Goal: Transaction & Acquisition: Book appointment/travel/reservation

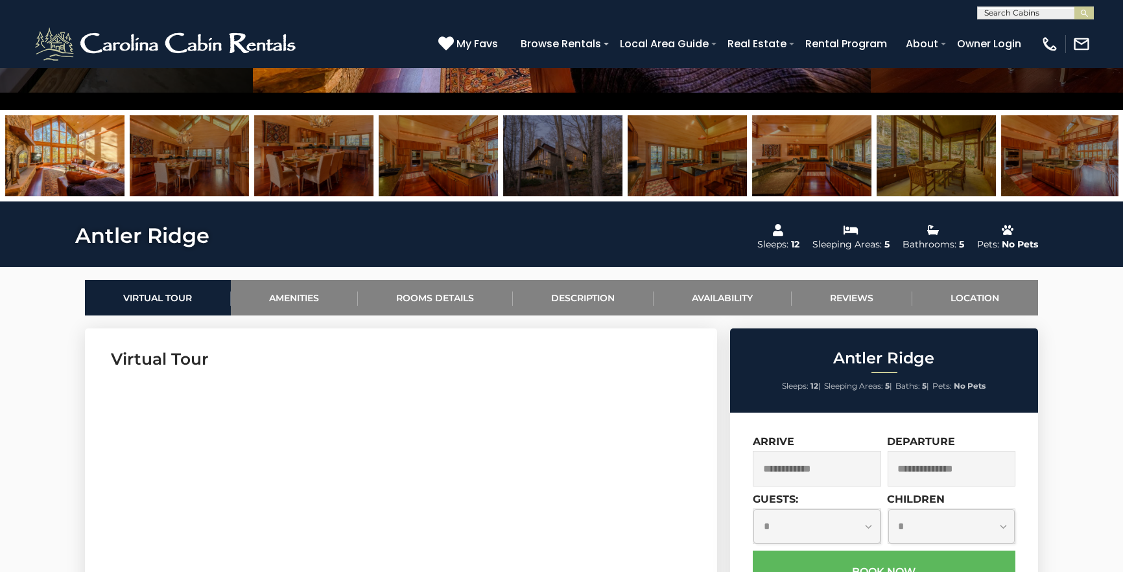
scroll to position [566, 0]
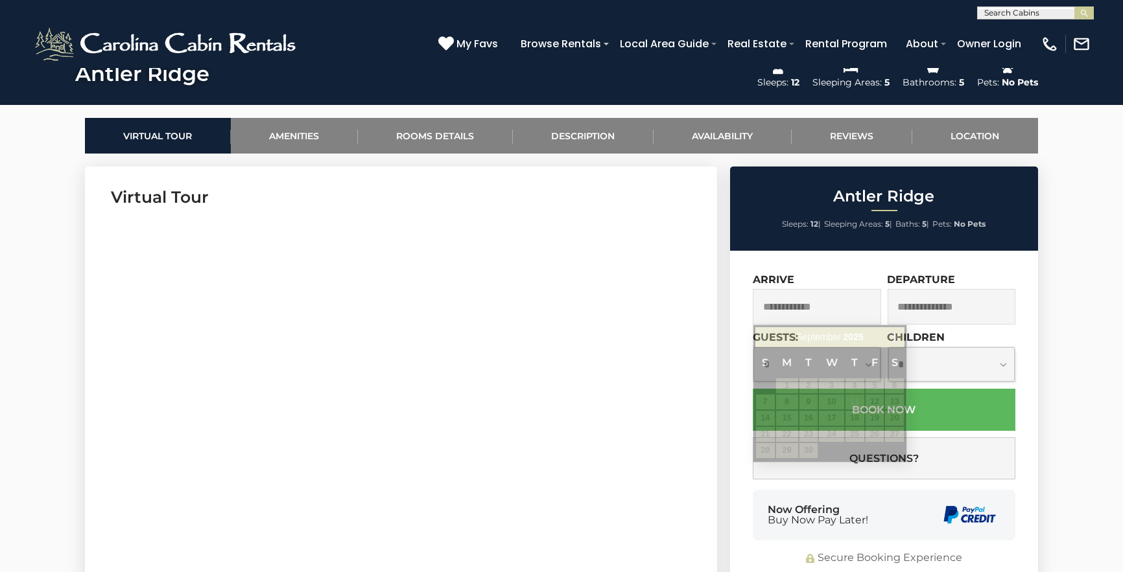
click at [832, 303] on input "text" at bounding box center [816, 307] width 128 height 36
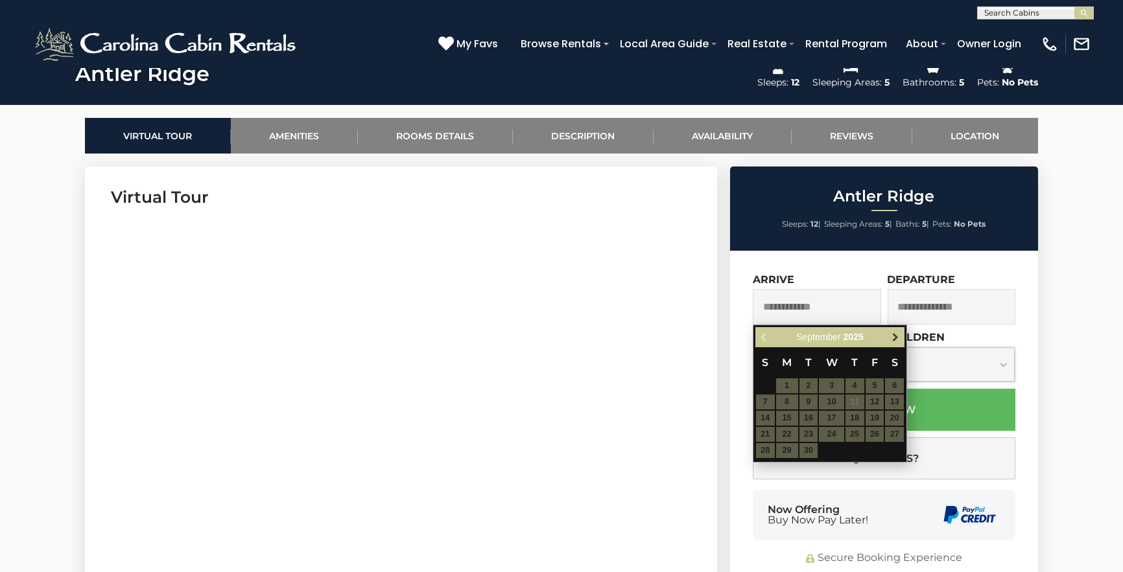
click at [894, 340] on span "Next" at bounding box center [895, 337] width 10 height 10
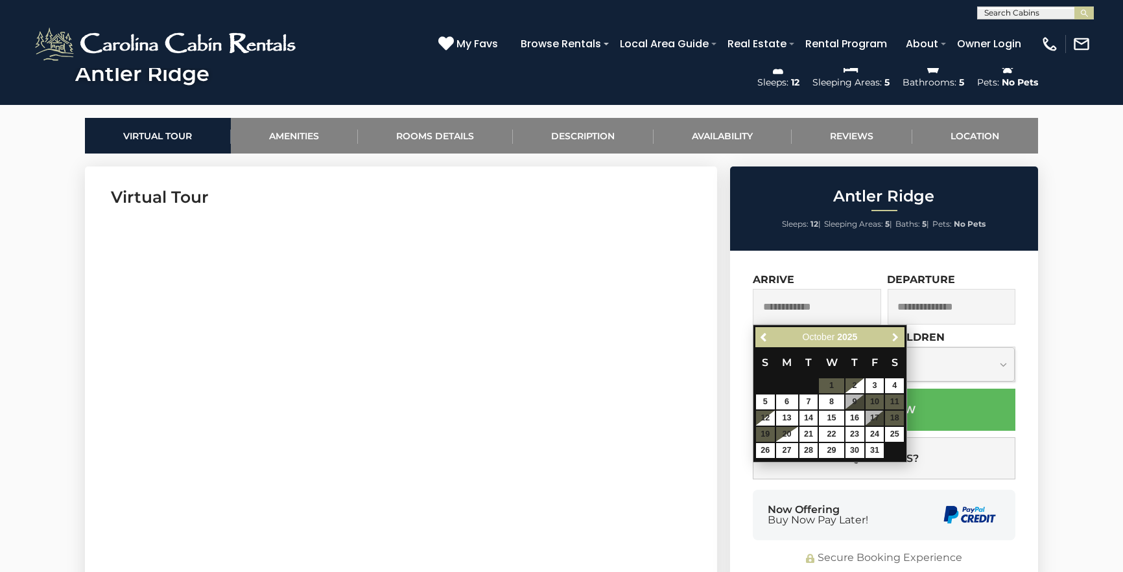
click at [894, 340] on span "Next" at bounding box center [895, 337] width 10 height 10
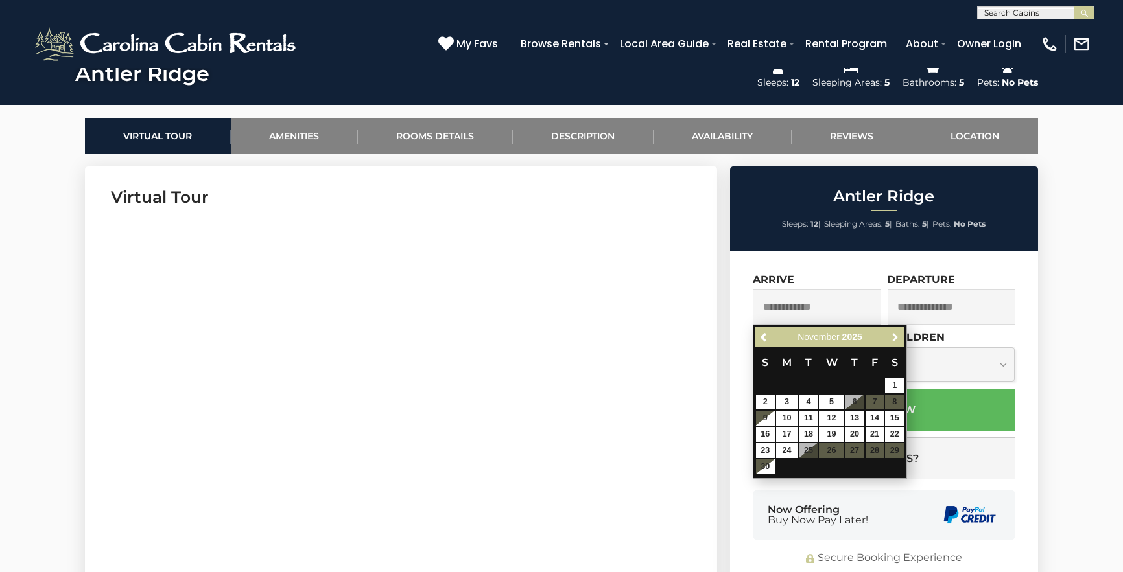
click at [894, 340] on span "Next" at bounding box center [895, 337] width 10 height 10
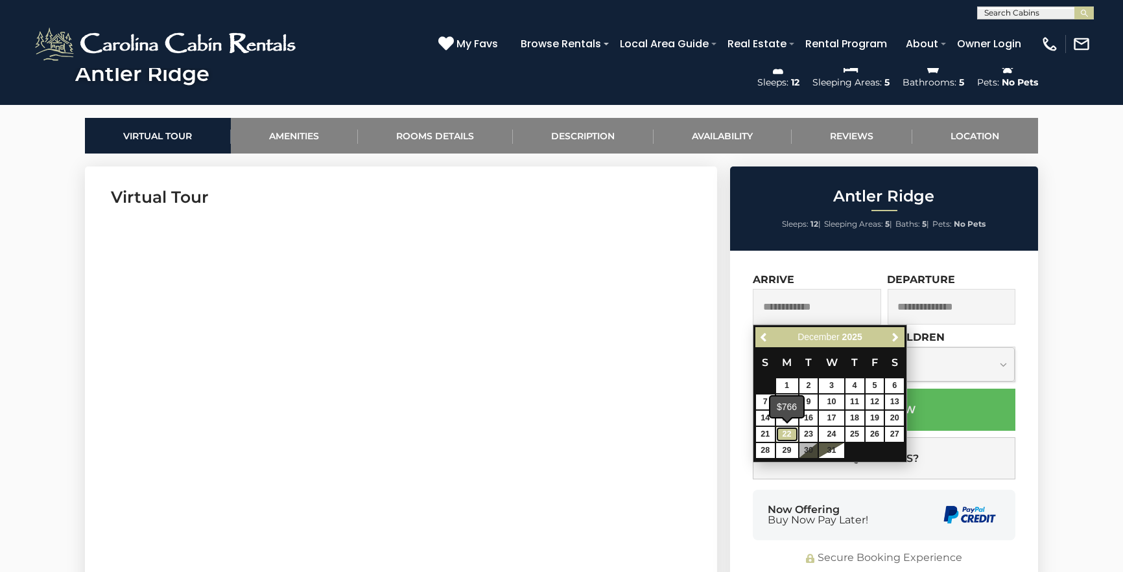
click at [783, 431] on link "22" at bounding box center [787, 434] width 22 height 15
type input "**********"
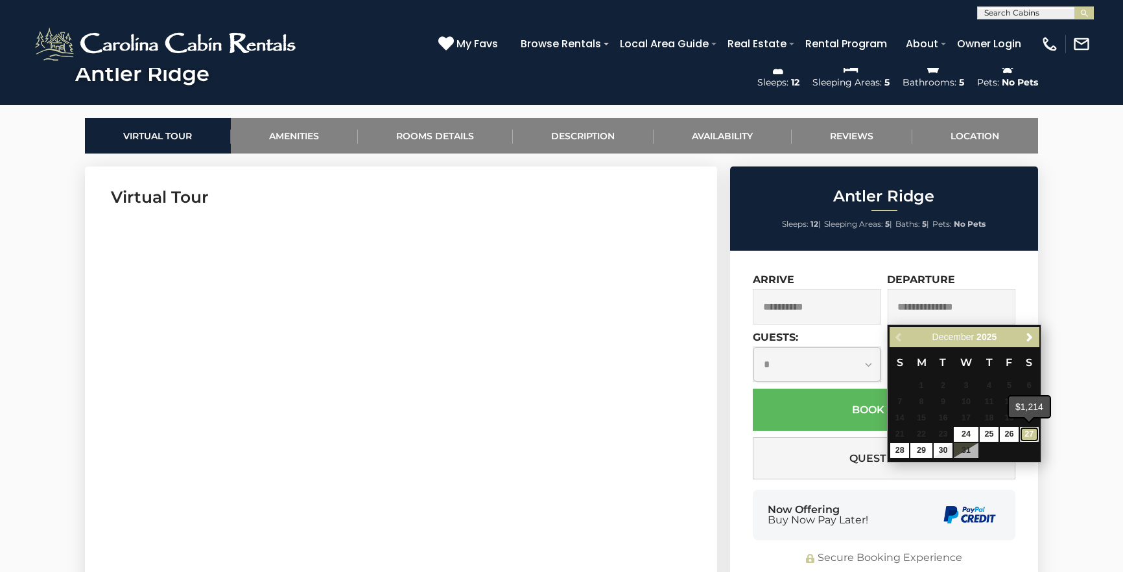
click at [1029, 433] on link "27" at bounding box center [1029, 434] width 19 height 15
type input "**********"
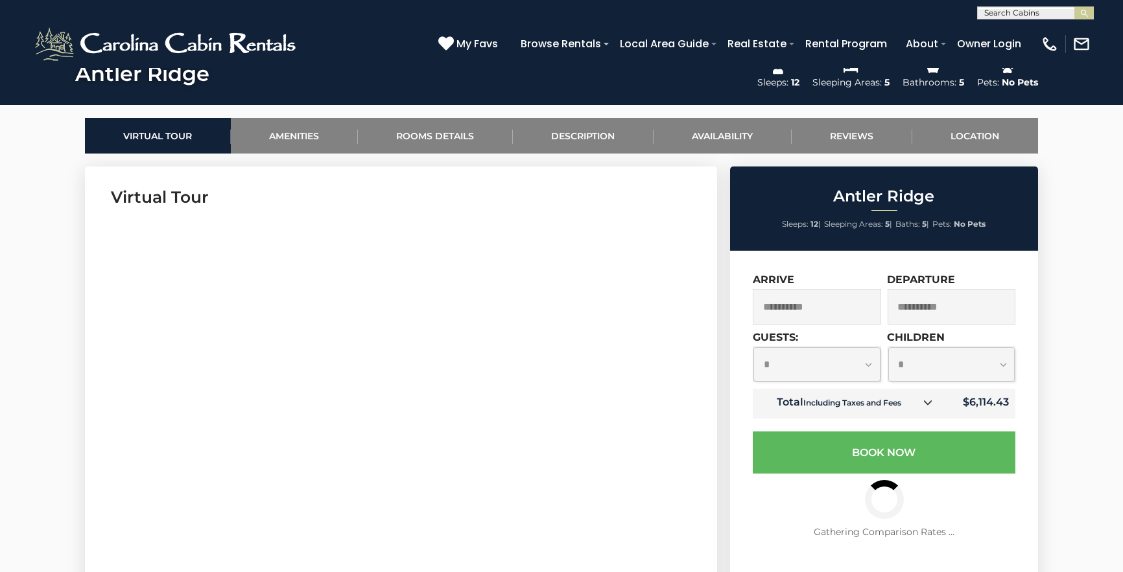
click at [819, 363] on select "**********" at bounding box center [816, 364] width 127 height 34
select select "*"
click at [753, 347] on select "**********" at bounding box center [816, 364] width 127 height 34
click at [962, 369] on select "**********" at bounding box center [951, 364] width 127 height 34
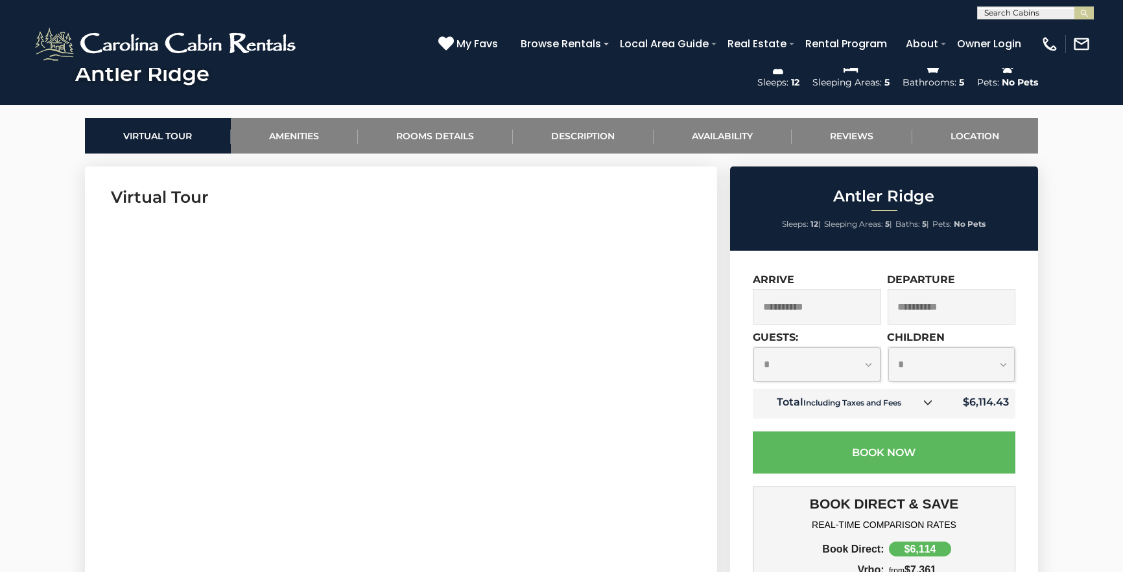
select select "*"
click at [888, 347] on select "**********" at bounding box center [951, 364] width 127 height 34
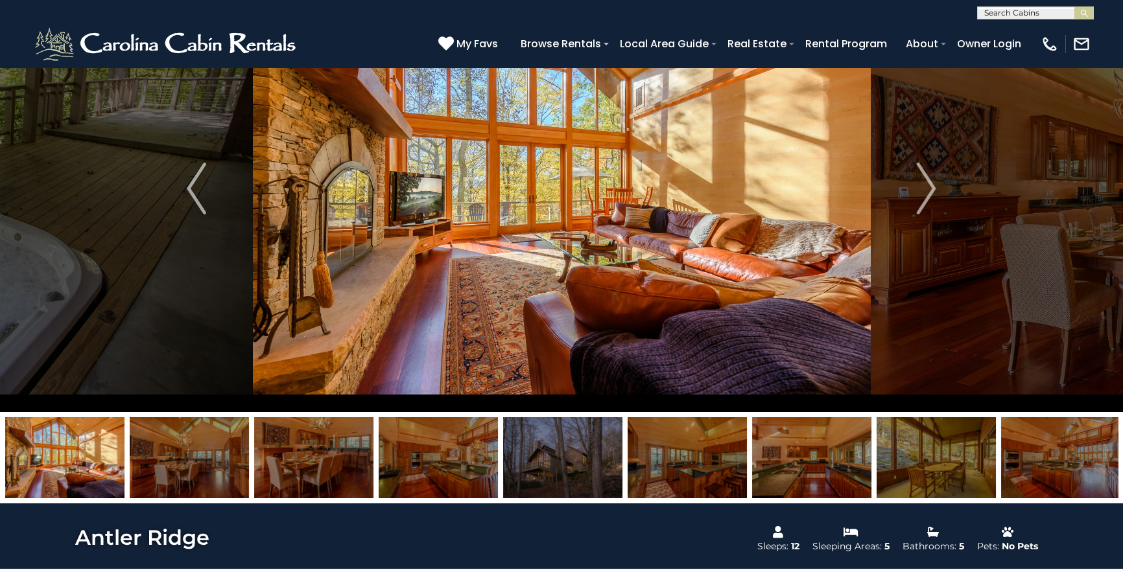
scroll to position [0, 0]
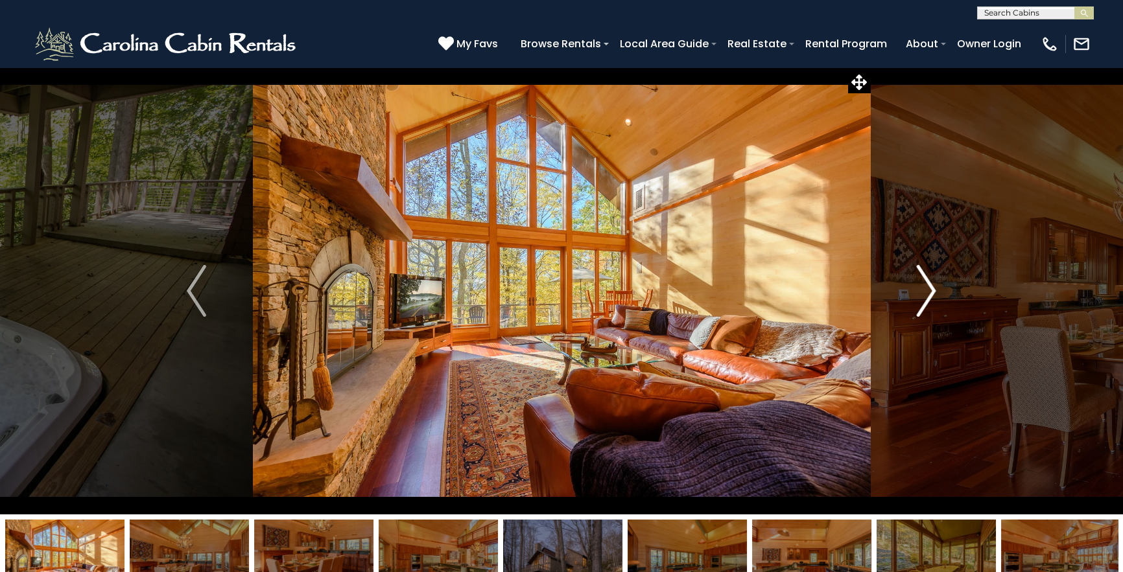
click at [922, 294] on img "Next" at bounding box center [925, 291] width 19 height 52
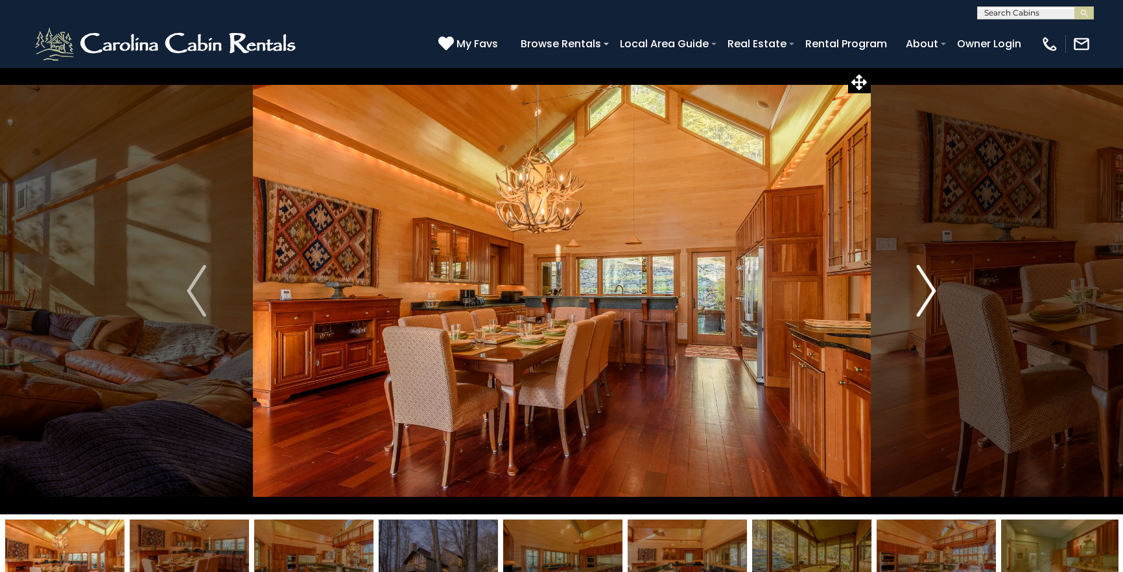
click at [922, 294] on img "Next" at bounding box center [925, 291] width 19 height 52
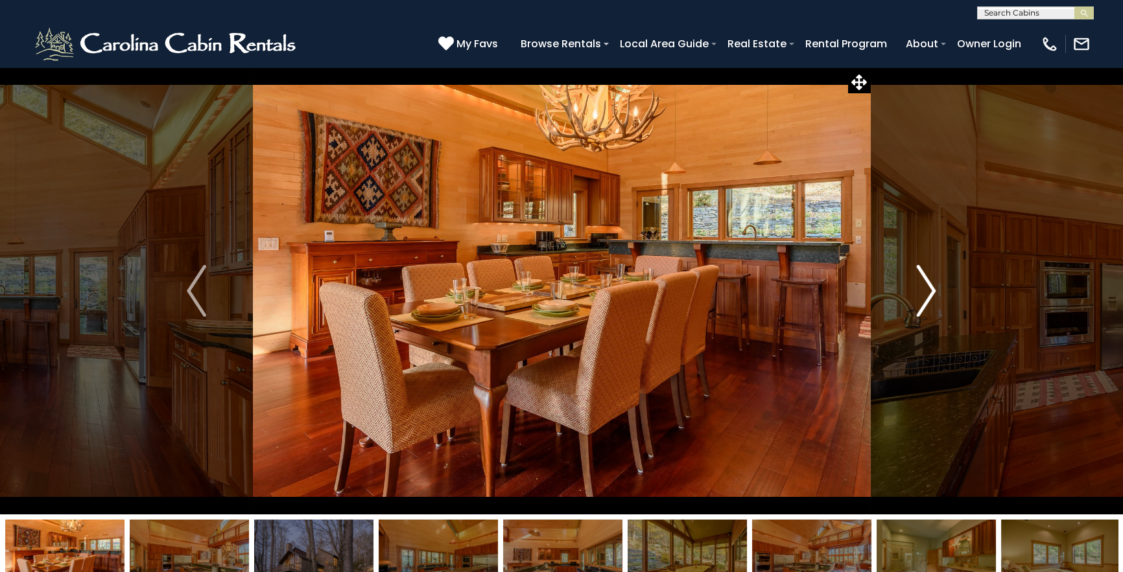
click at [922, 294] on img "Next" at bounding box center [925, 291] width 19 height 52
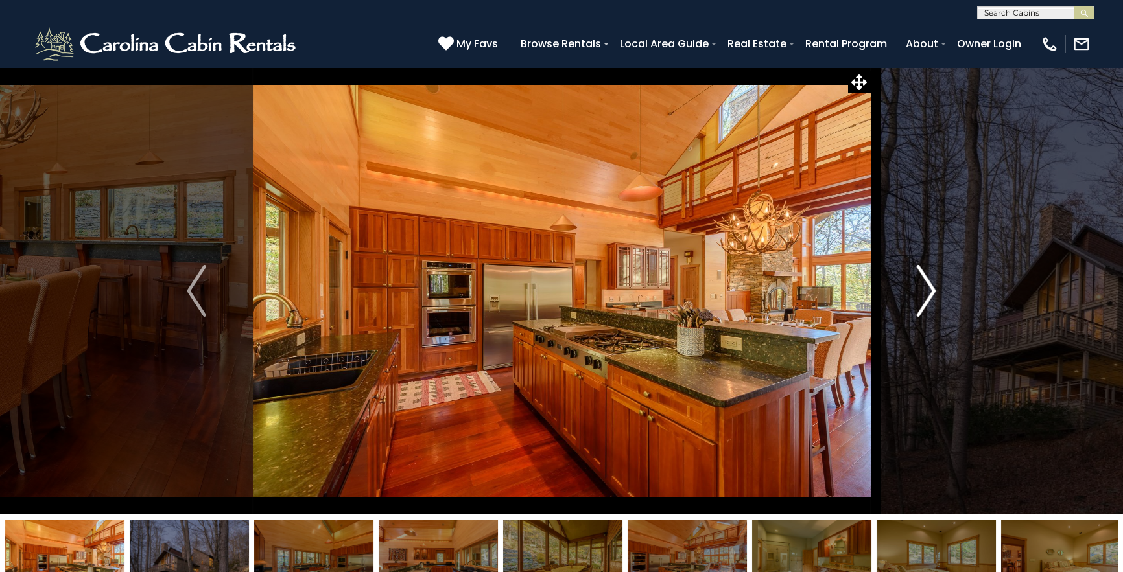
click at [922, 294] on img "Next" at bounding box center [925, 291] width 19 height 52
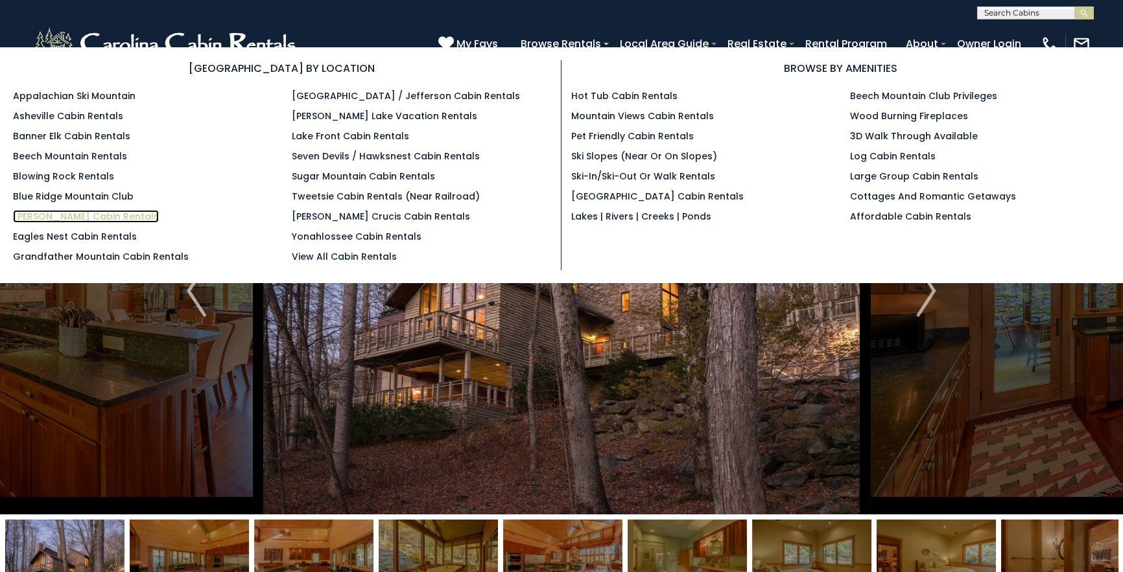
click at [45, 215] on link "[PERSON_NAME] Cabin Rentals" at bounding box center [86, 216] width 146 height 13
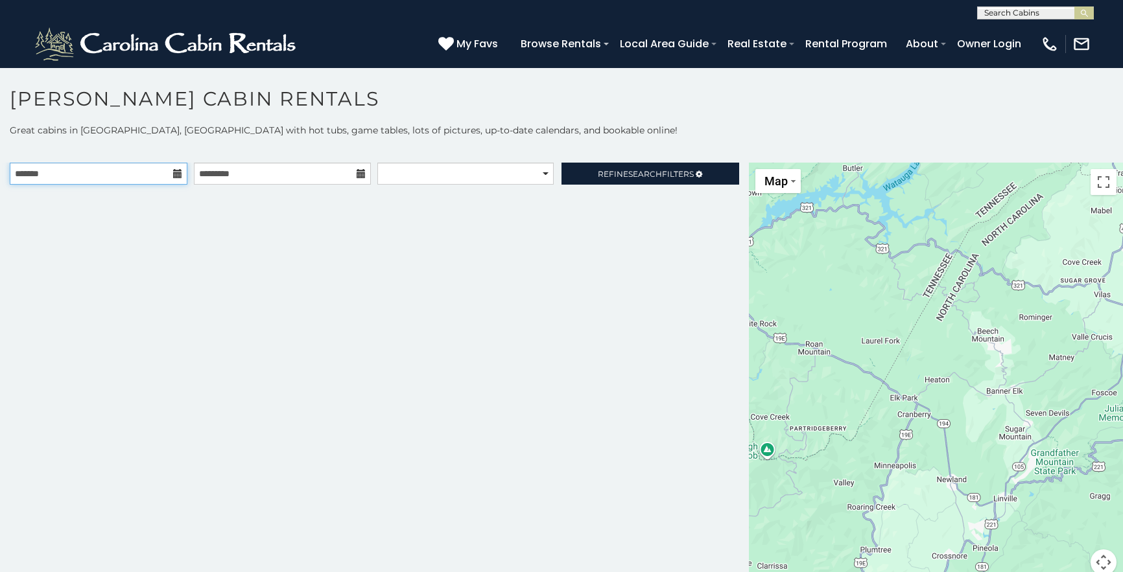
click at [108, 172] on input "text" at bounding box center [99, 174] width 178 height 22
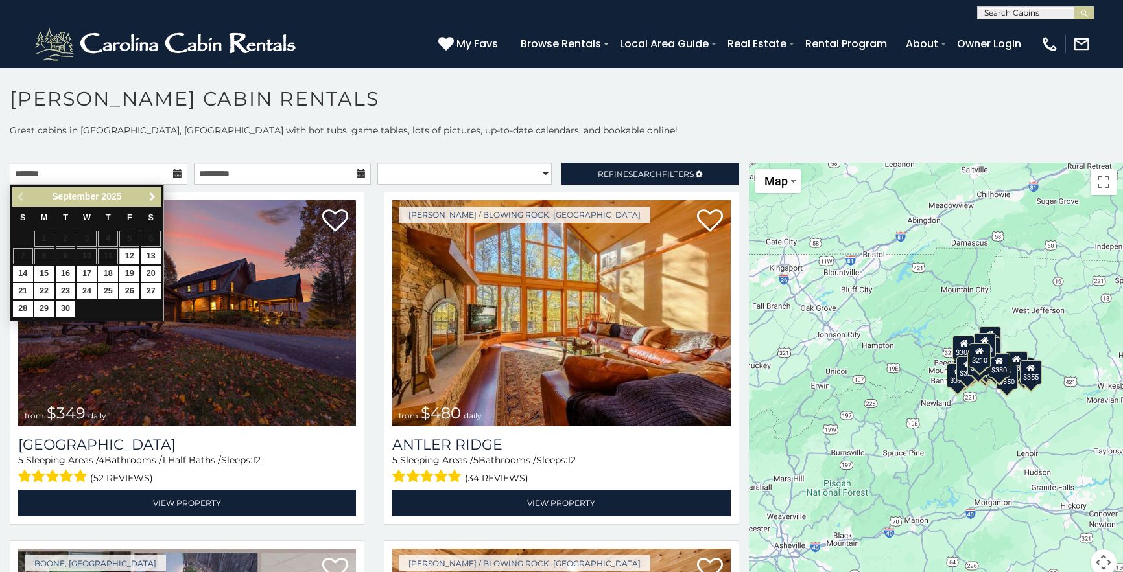
click at [152, 194] on span "Next" at bounding box center [152, 197] width 10 height 10
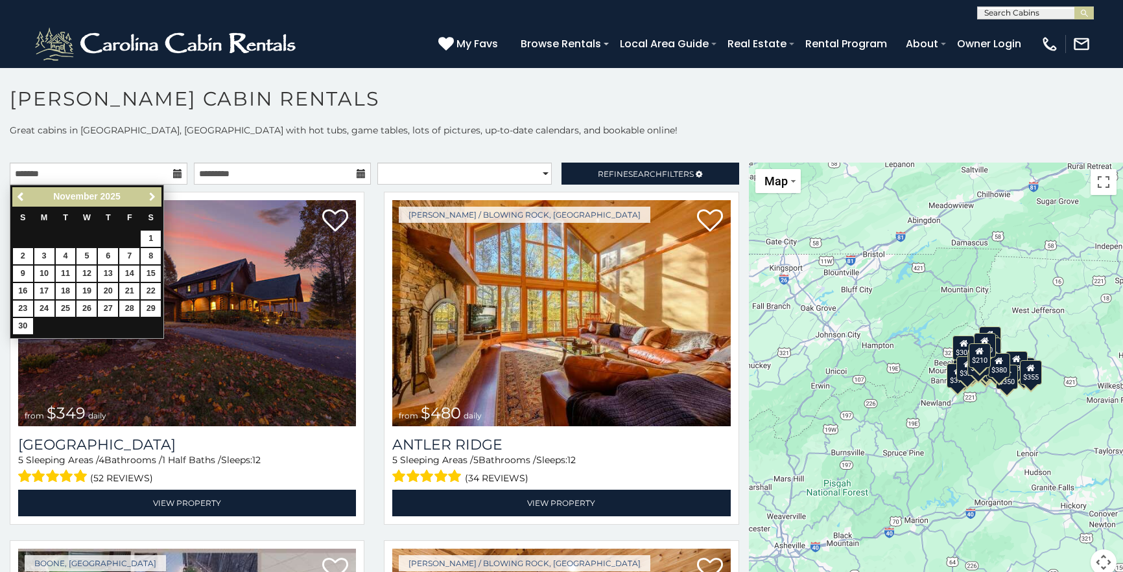
click at [152, 194] on span "Next" at bounding box center [152, 197] width 10 height 10
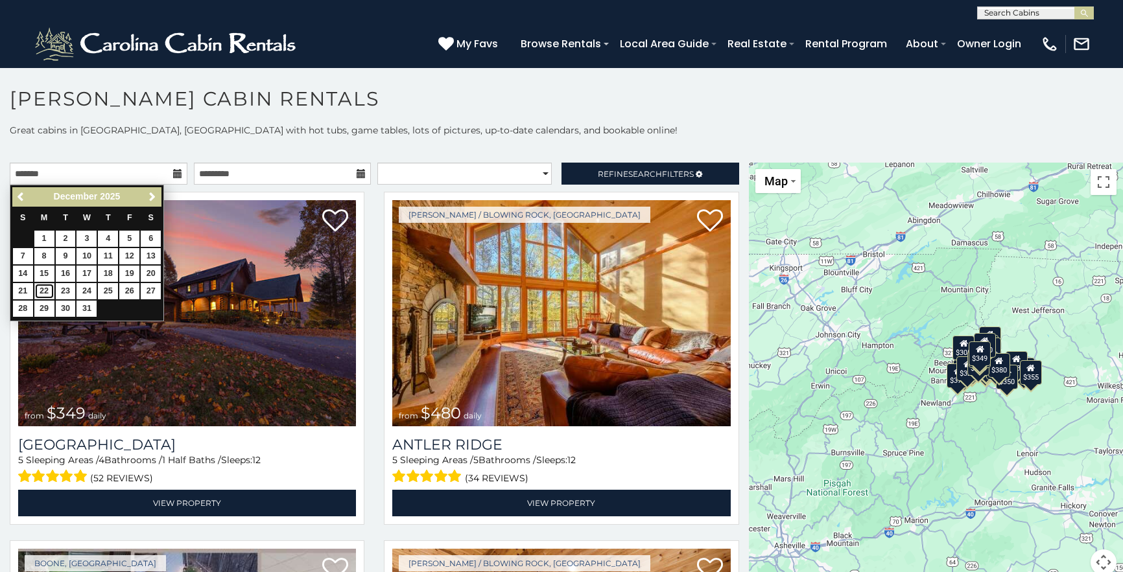
click at [39, 288] on link "22" at bounding box center [44, 291] width 20 height 16
type input "**********"
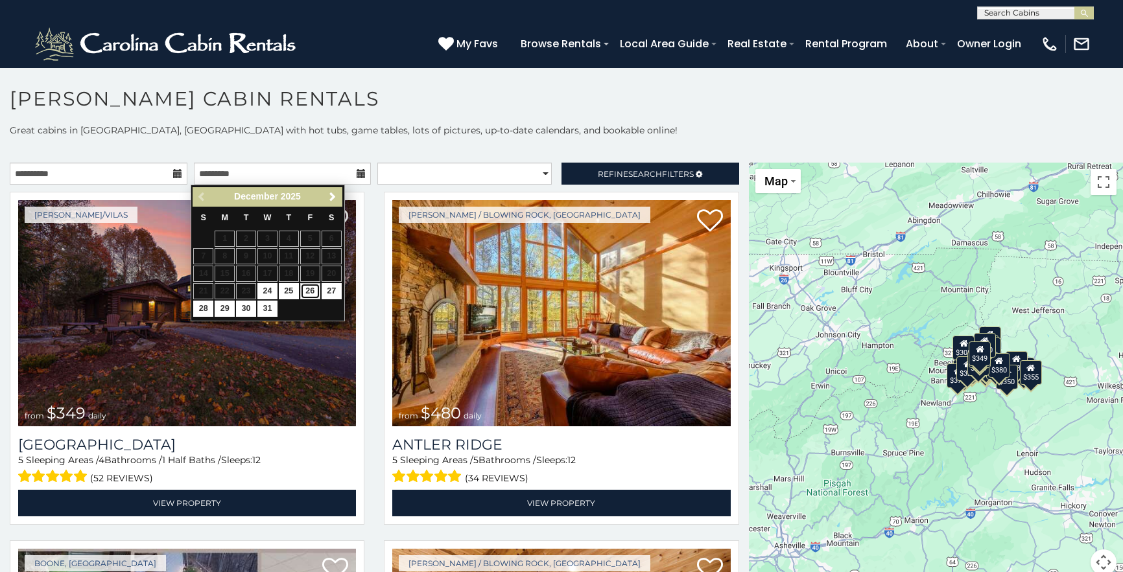
click at [307, 288] on link "26" at bounding box center [310, 291] width 20 height 16
type input "**********"
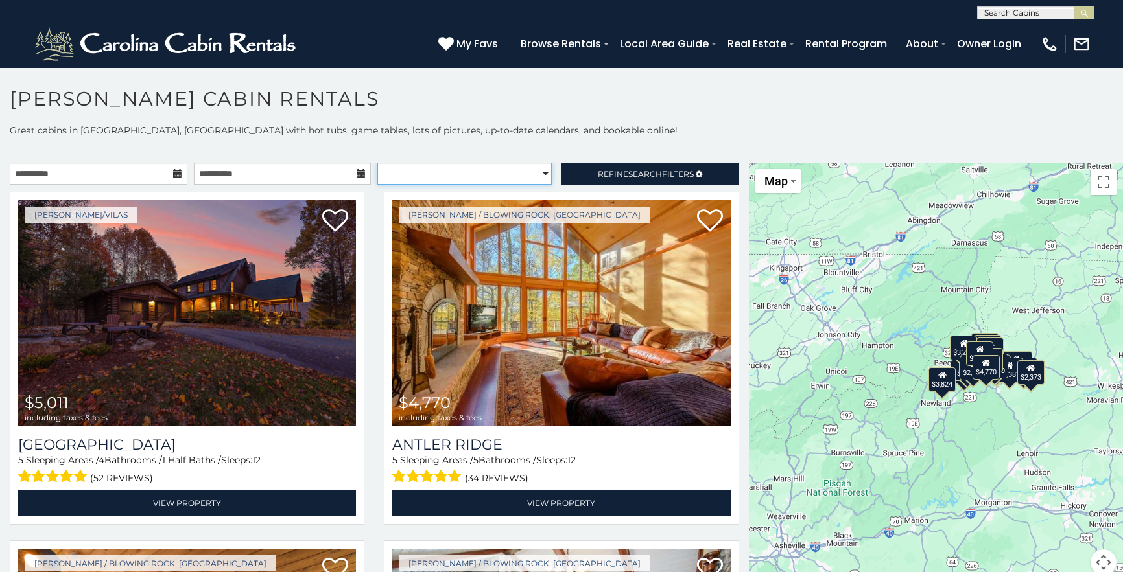
click at [498, 171] on select "**********" at bounding box center [464, 174] width 174 height 22
select select "**********"
click at [377, 163] on select "**********" at bounding box center [464, 174] width 174 height 22
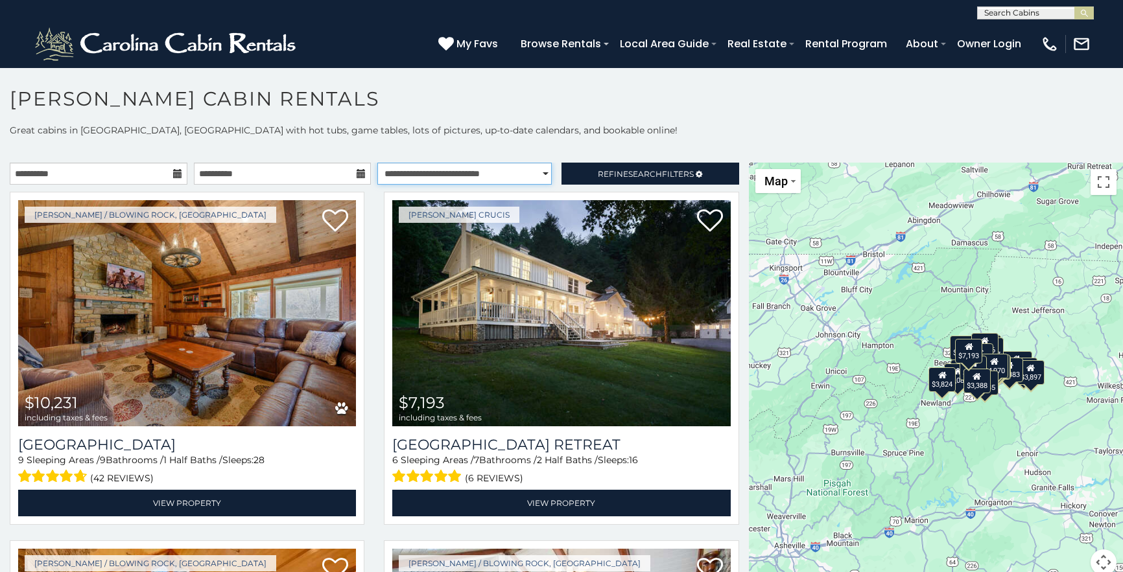
click at [421, 169] on select "**********" at bounding box center [464, 174] width 174 height 22
click at [628, 172] on span "Search" at bounding box center [645, 174] width 34 height 10
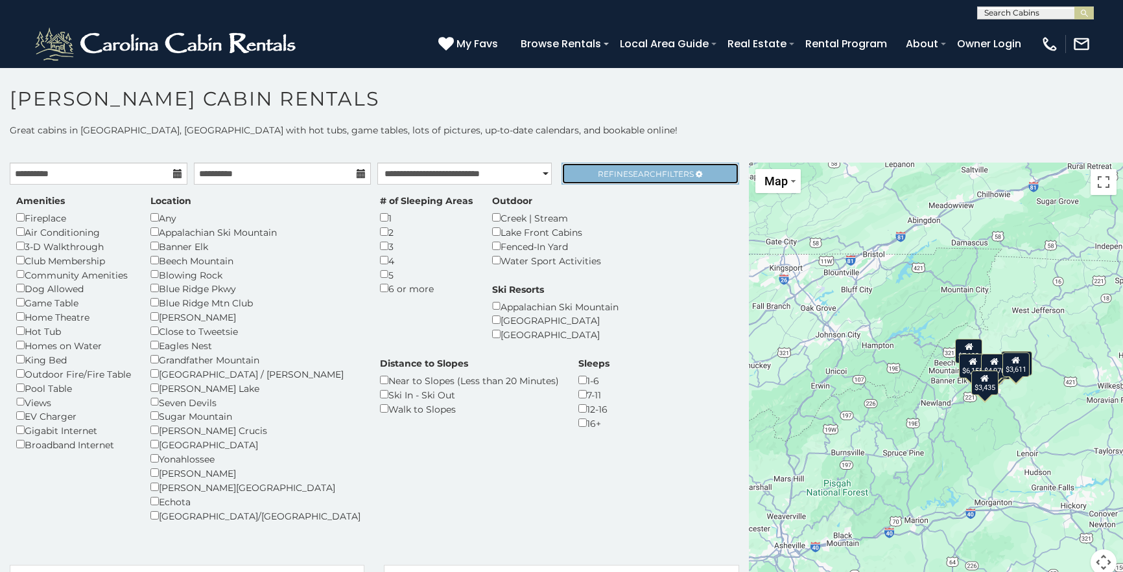
click at [640, 170] on span "Search" at bounding box center [645, 174] width 34 height 10
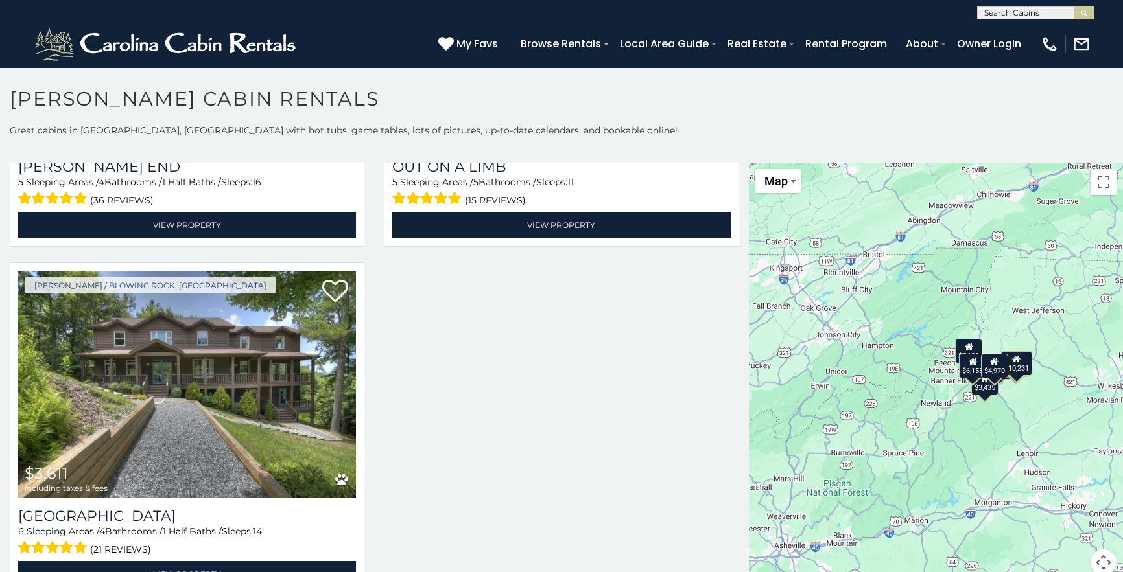
scroll to position [977, 0]
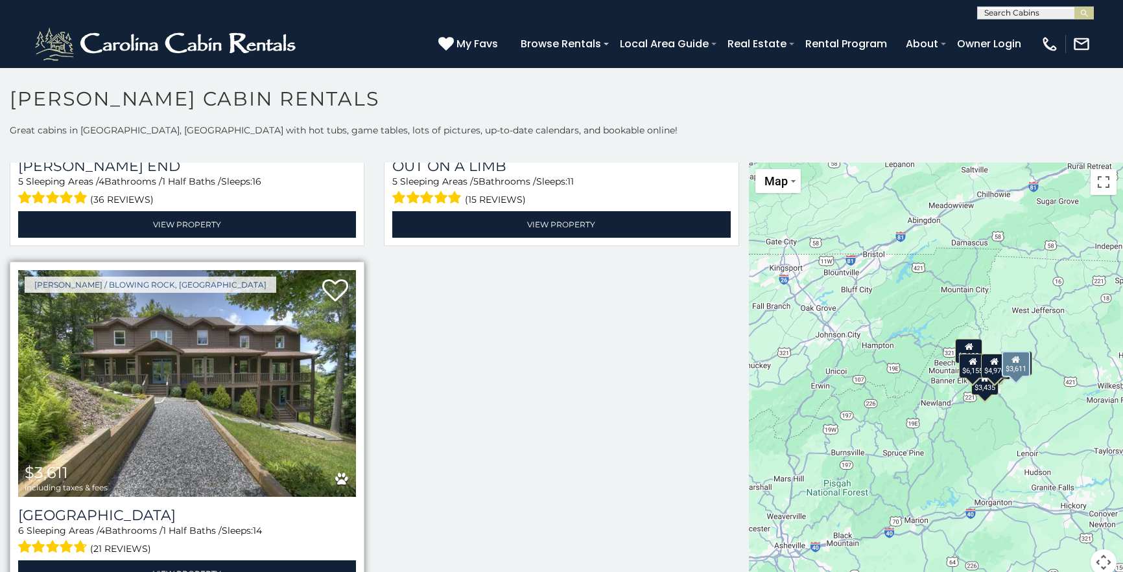
click at [171, 339] on img at bounding box center [187, 383] width 338 height 226
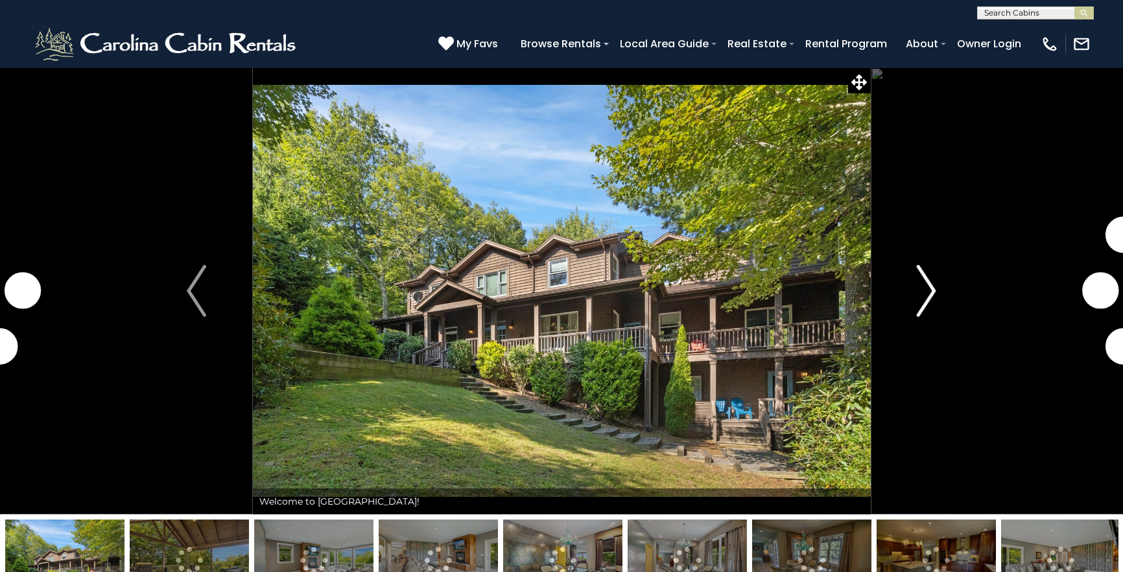
click at [924, 291] on img "Next" at bounding box center [925, 291] width 19 height 52
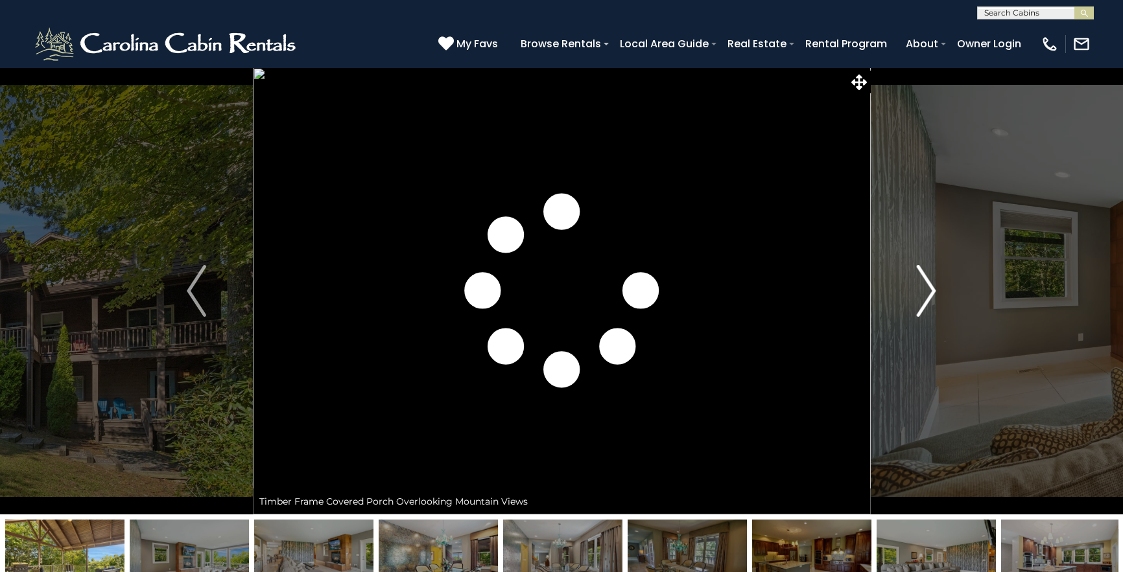
click at [924, 291] on img "Next" at bounding box center [925, 291] width 19 height 52
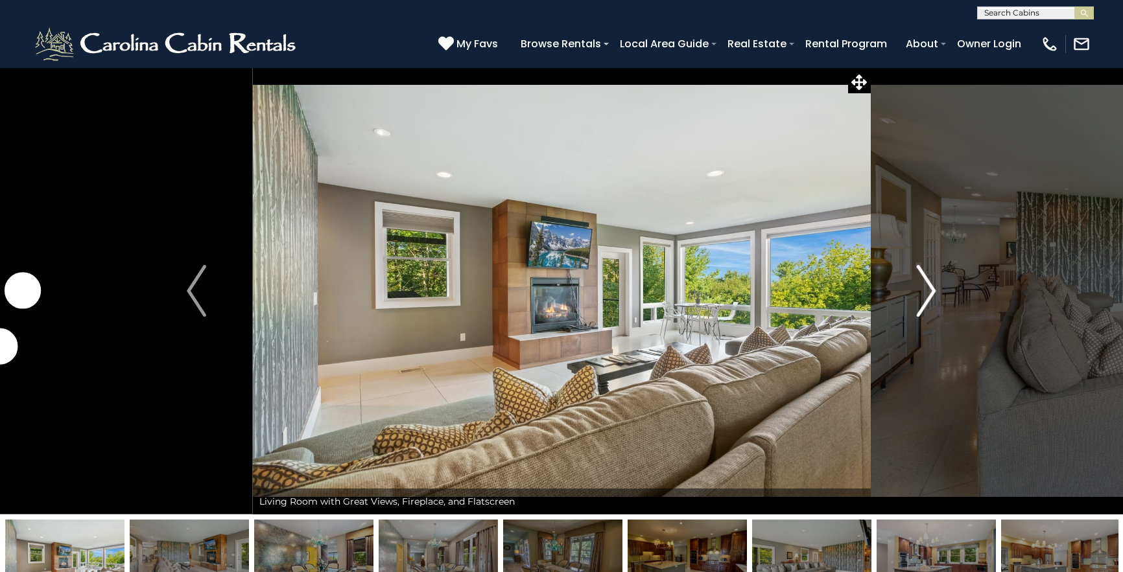
click at [924, 291] on img "Next" at bounding box center [925, 291] width 19 height 52
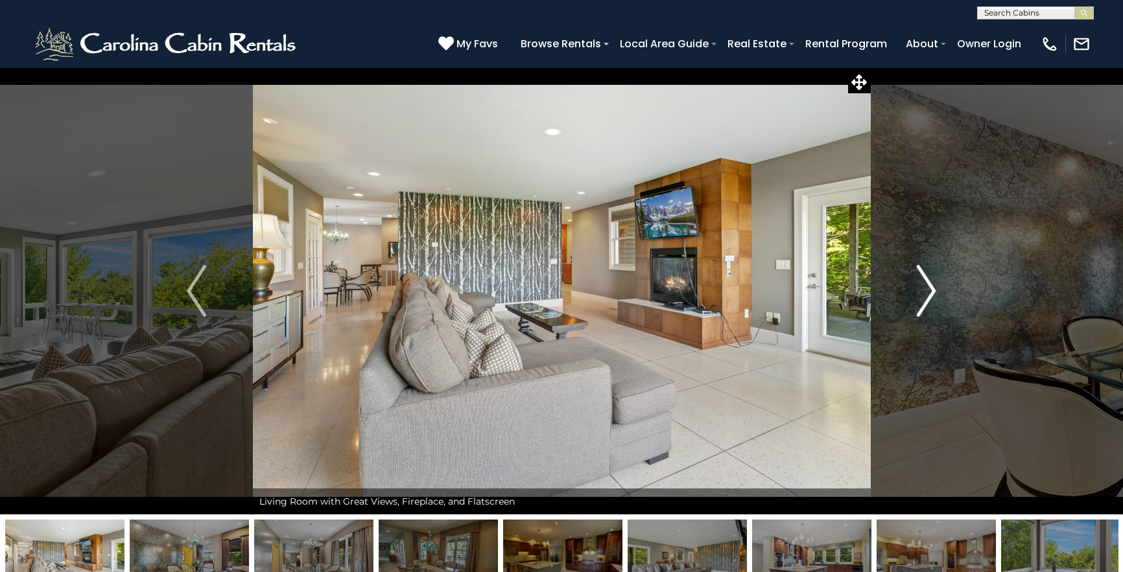
click at [924, 291] on img "Next" at bounding box center [925, 291] width 19 height 52
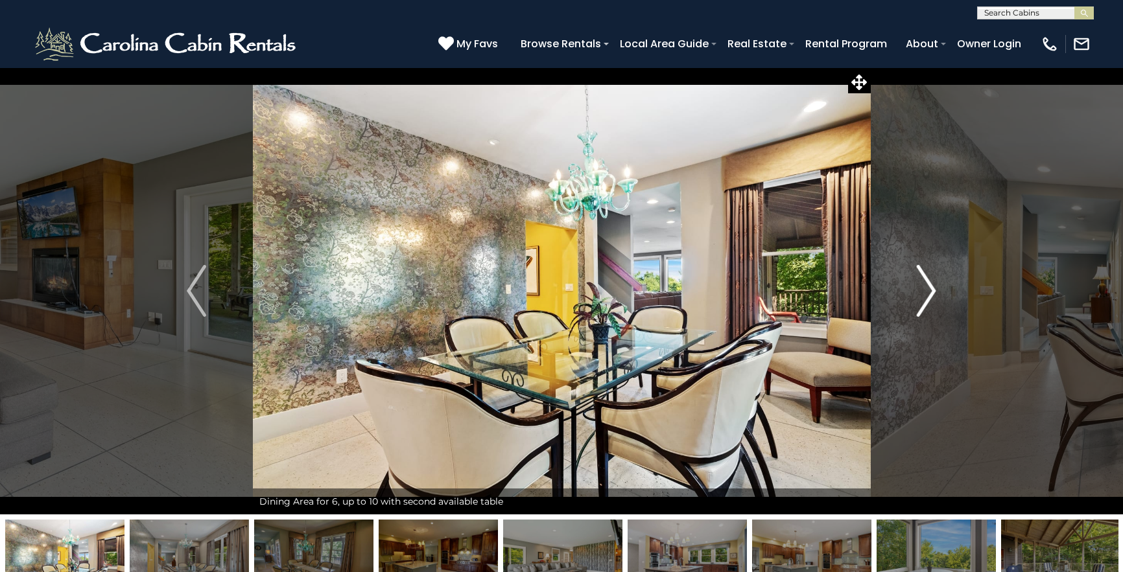
click at [924, 291] on img "Next" at bounding box center [925, 291] width 19 height 52
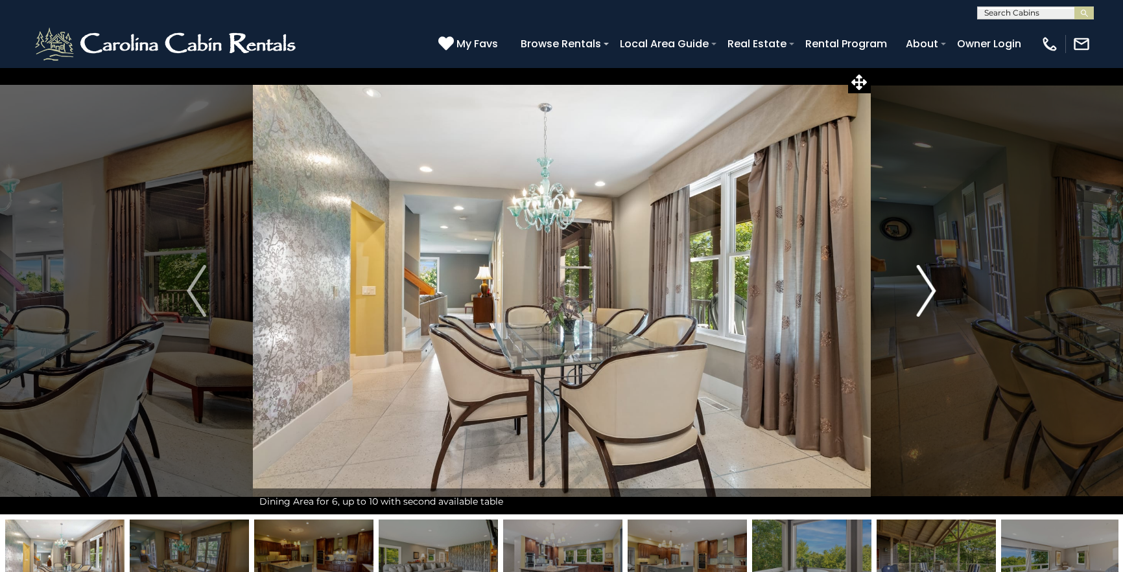
click at [924, 291] on img "Next" at bounding box center [925, 291] width 19 height 52
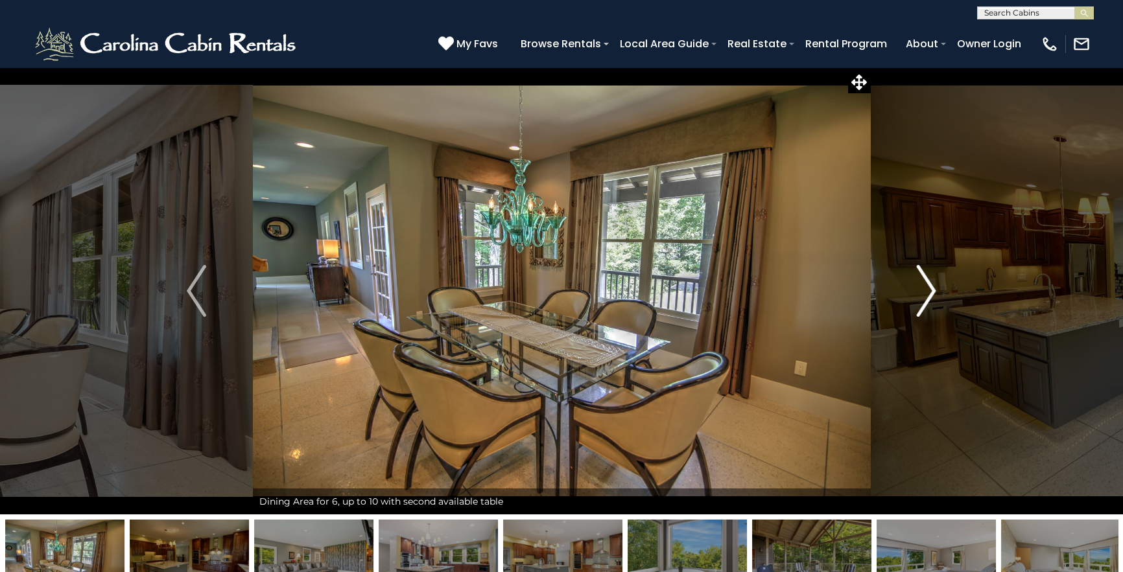
click at [924, 291] on img "Next" at bounding box center [925, 291] width 19 height 52
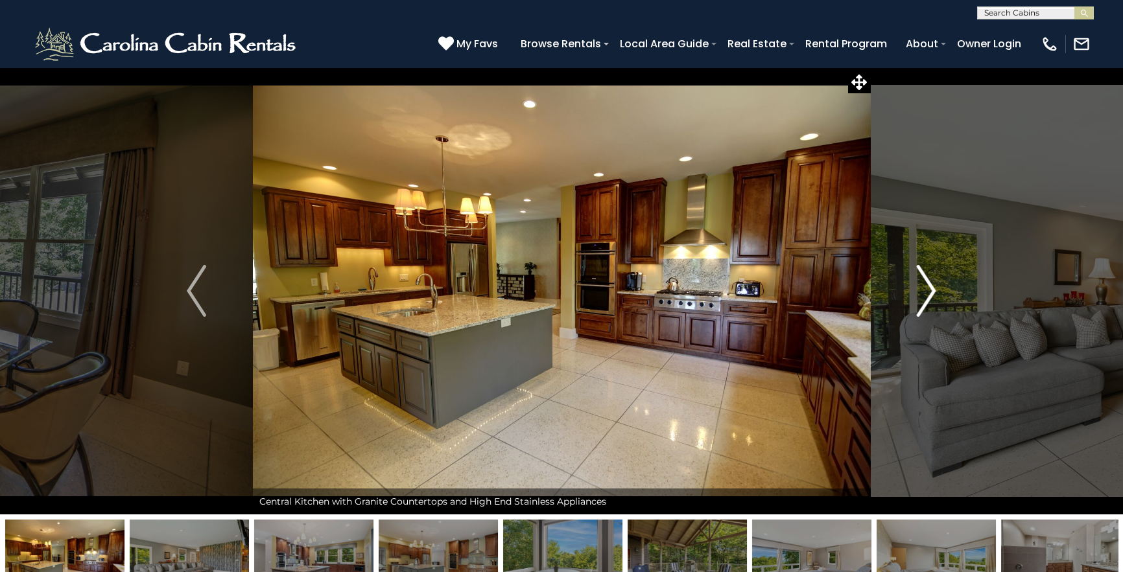
click at [924, 291] on img "Next" at bounding box center [925, 291] width 19 height 52
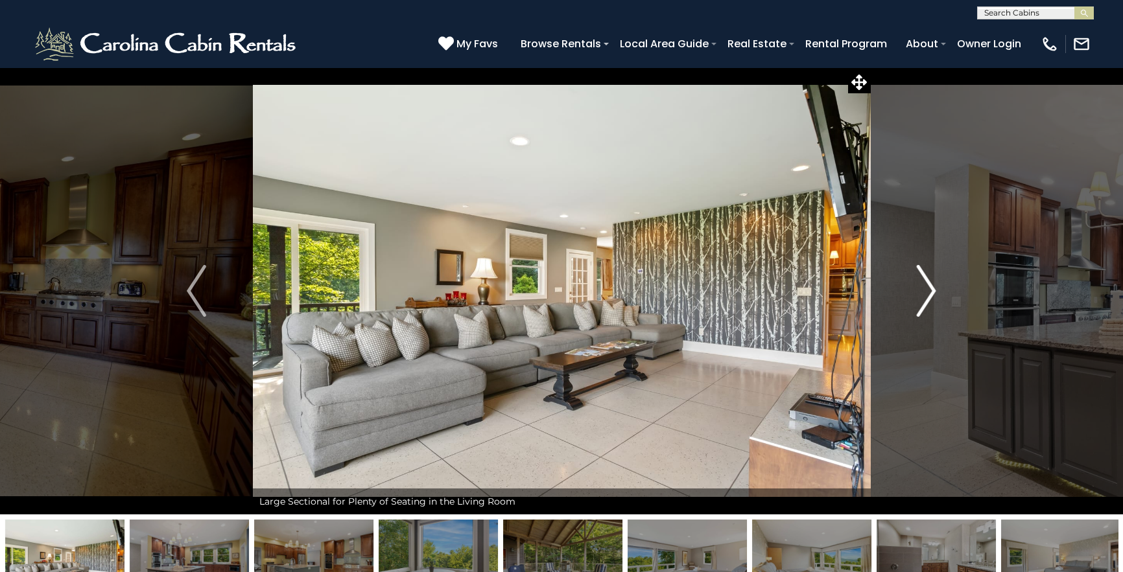
click at [921, 292] on img "Next" at bounding box center [925, 291] width 19 height 52
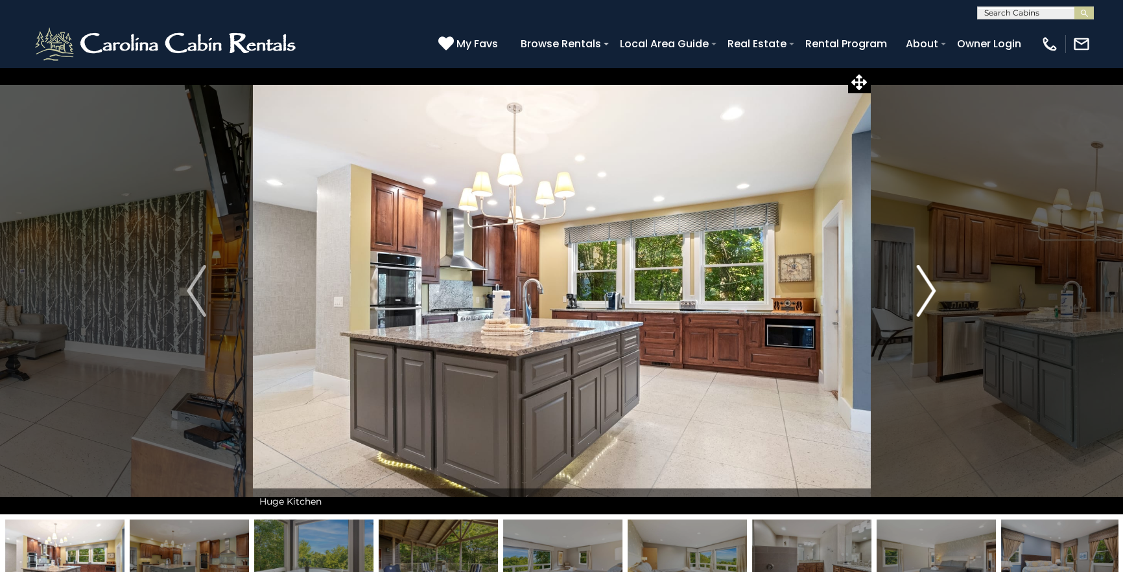
click at [921, 292] on img "Next" at bounding box center [925, 291] width 19 height 52
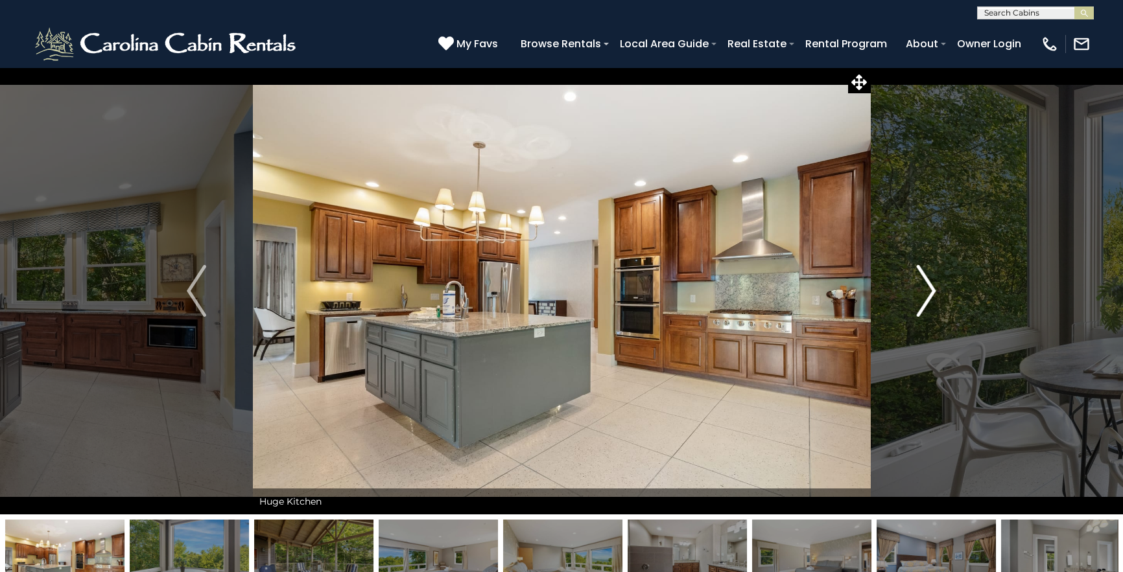
click at [921, 292] on img "Next" at bounding box center [925, 291] width 19 height 52
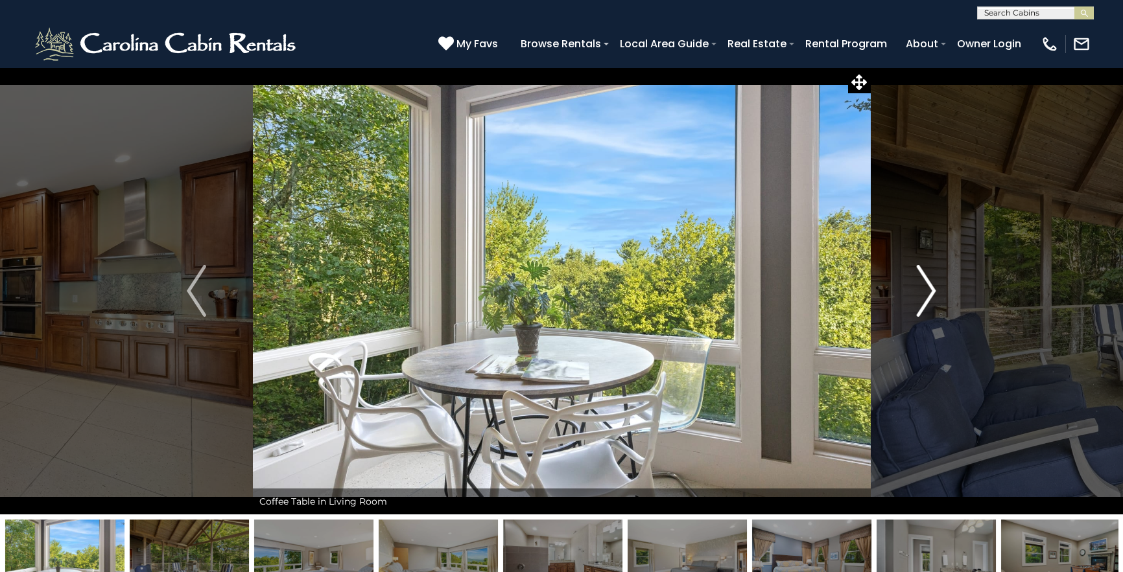
click at [921, 292] on img "Next" at bounding box center [925, 291] width 19 height 52
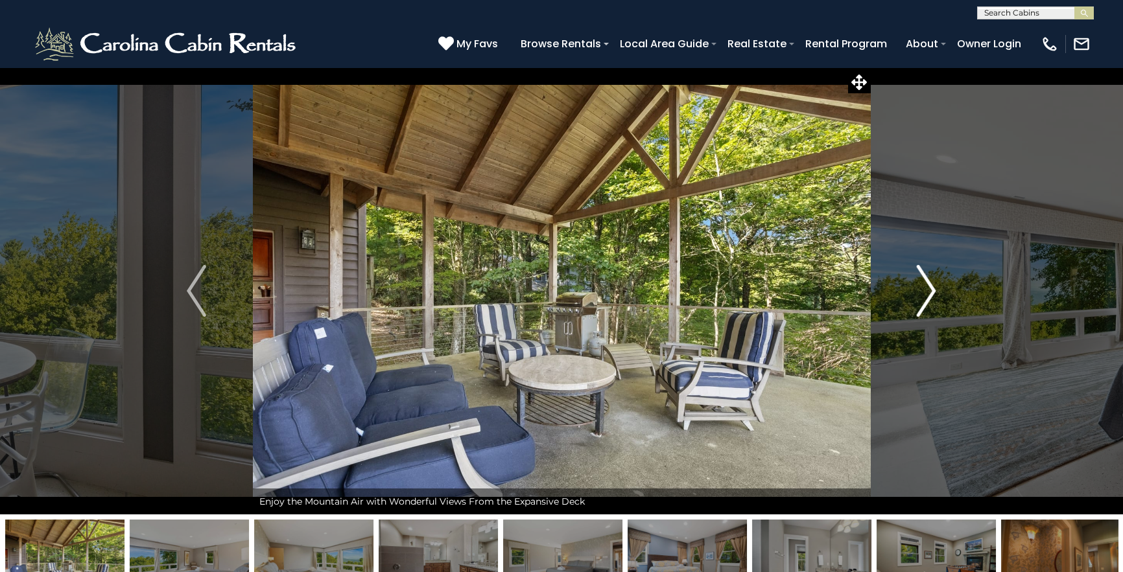
click at [921, 292] on img "Next" at bounding box center [925, 291] width 19 height 52
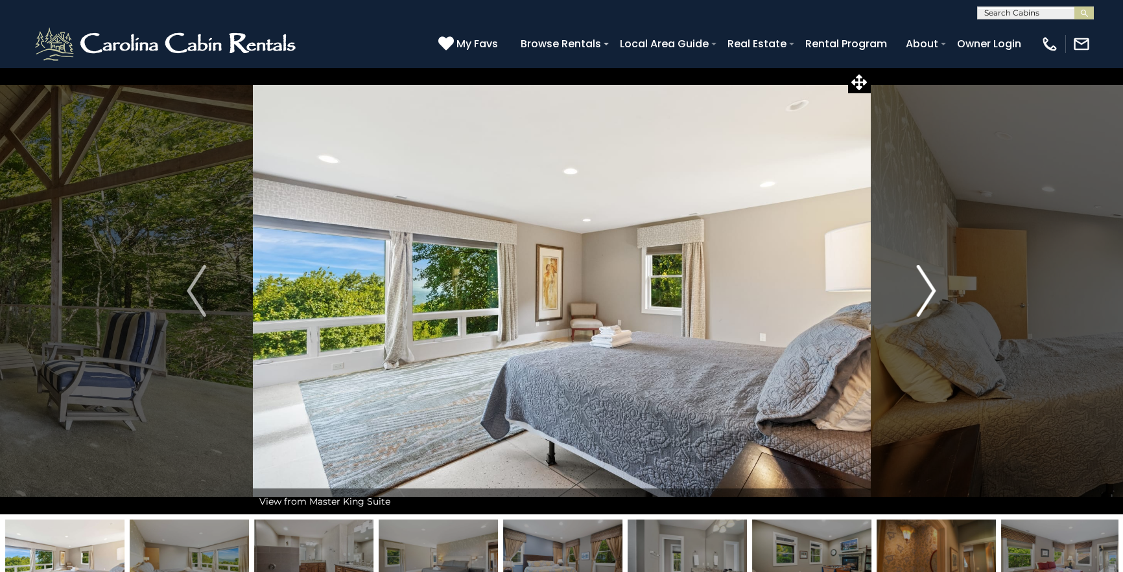
click at [921, 292] on img "Next" at bounding box center [925, 291] width 19 height 52
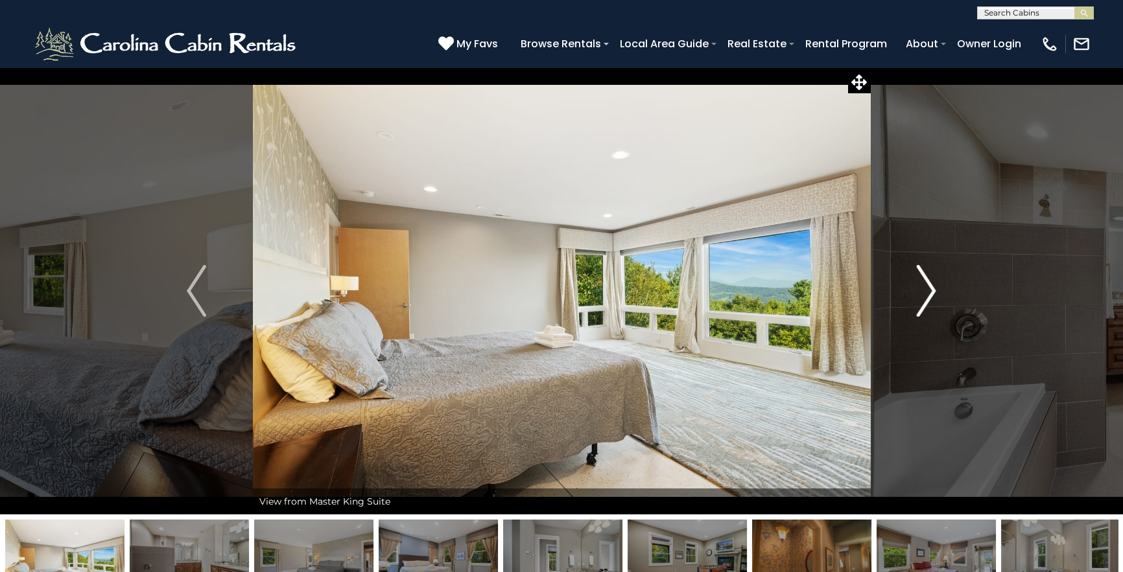
click at [921, 292] on img "Next" at bounding box center [925, 291] width 19 height 52
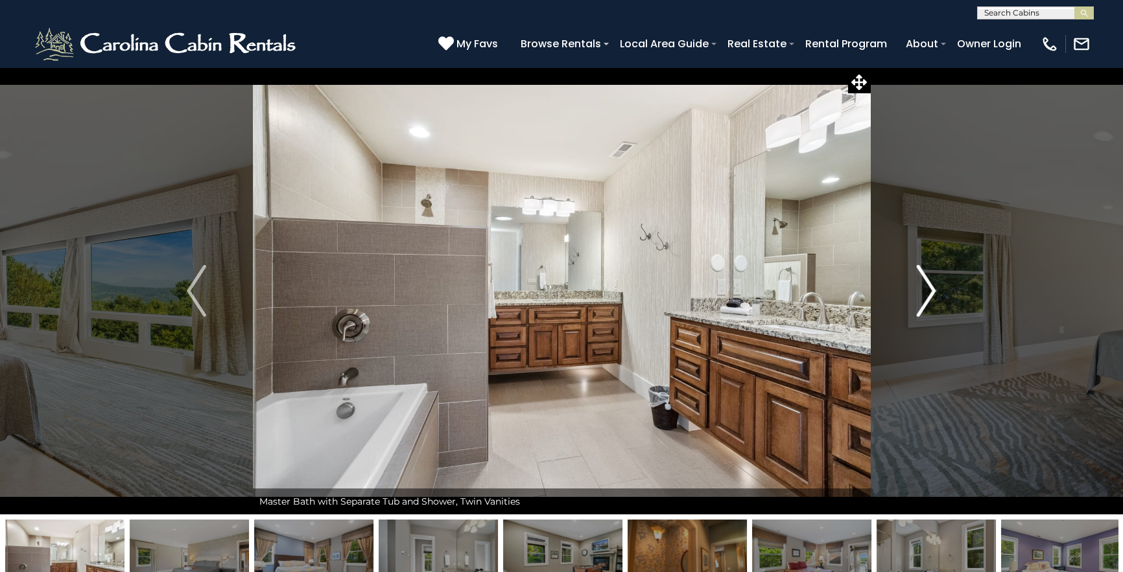
click at [921, 292] on img "Next" at bounding box center [925, 291] width 19 height 52
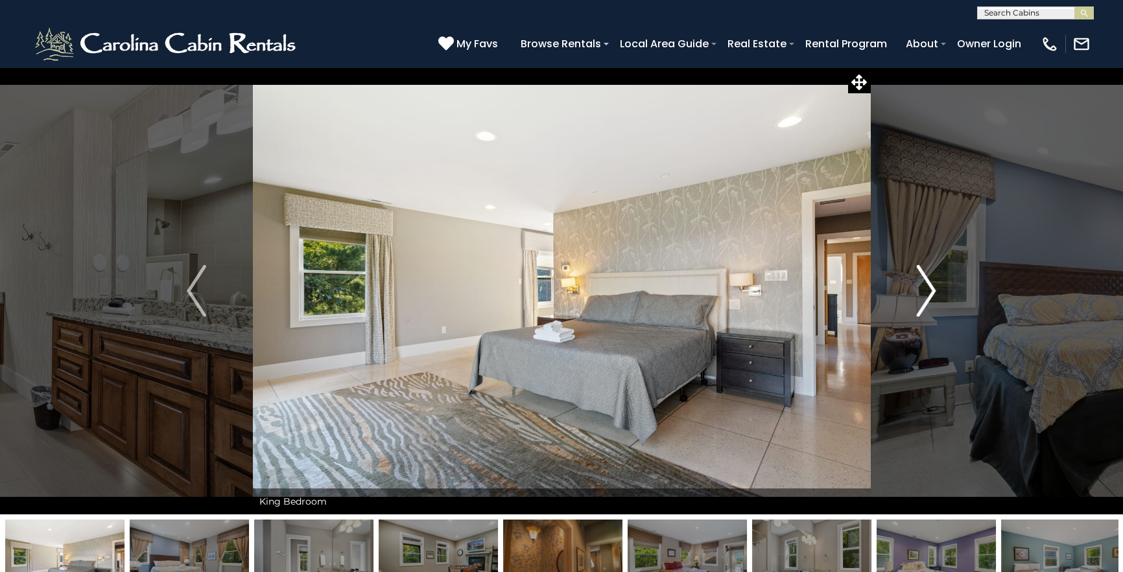
click at [921, 292] on img "Next" at bounding box center [925, 291] width 19 height 52
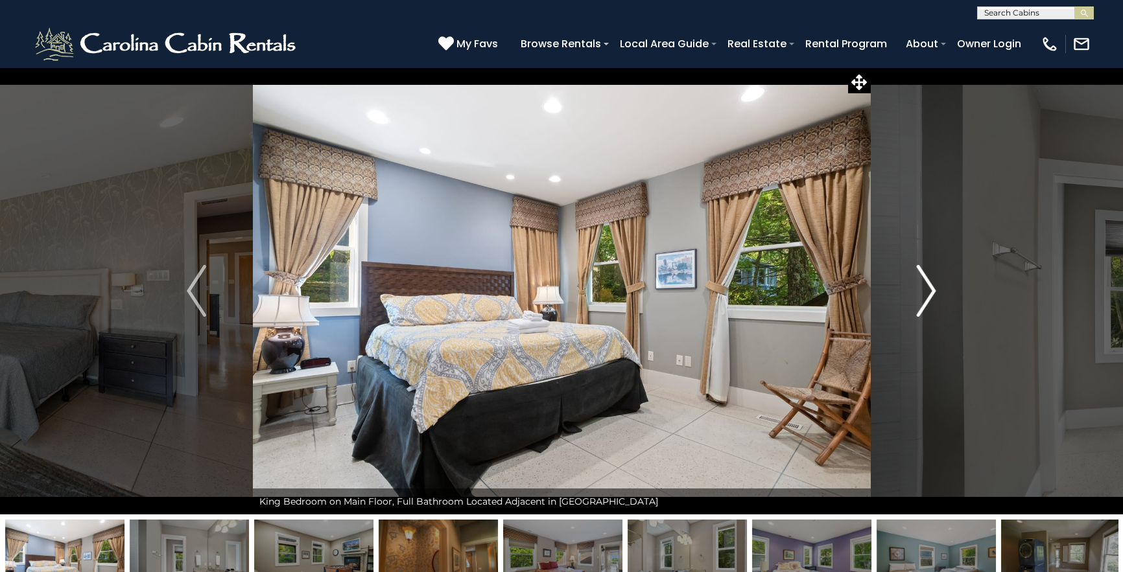
click at [921, 292] on img "Next" at bounding box center [925, 291] width 19 height 52
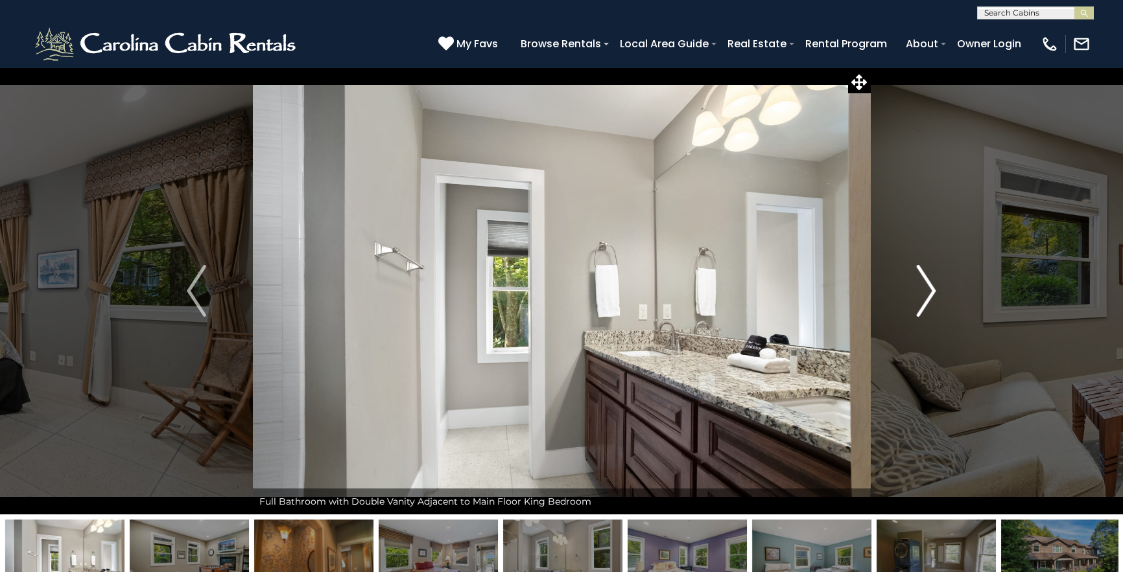
click at [921, 292] on img "Next" at bounding box center [925, 291] width 19 height 52
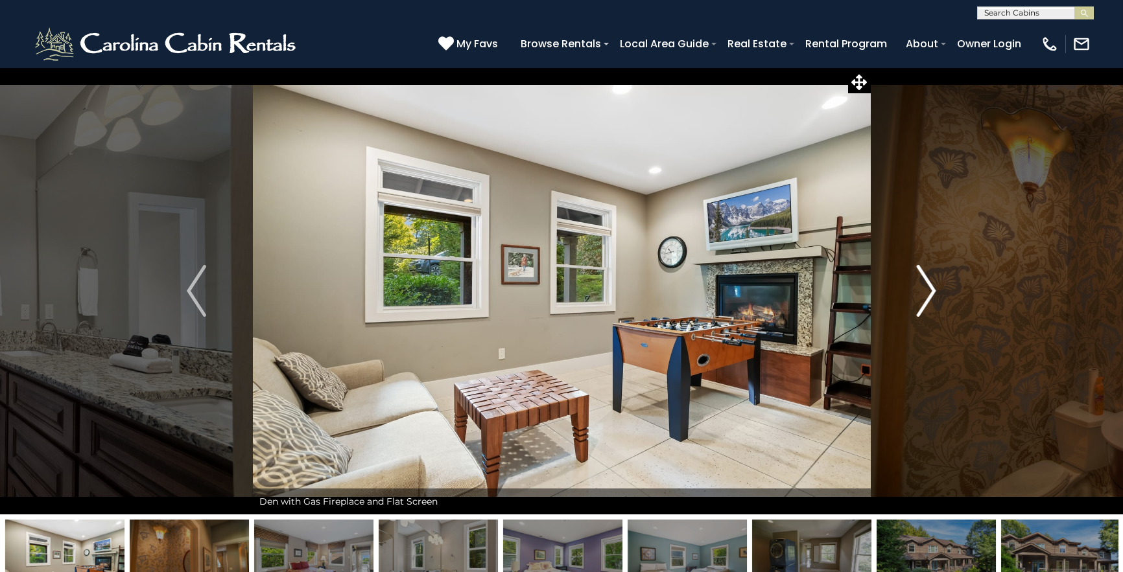
click at [916, 292] on img "Next" at bounding box center [925, 291] width 19 height 52
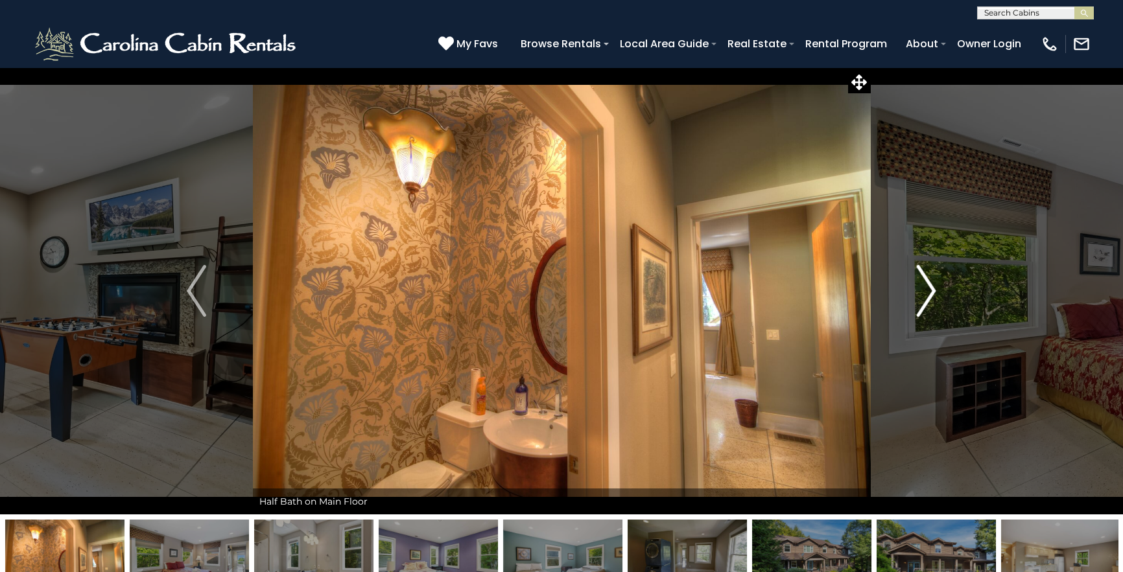
click at [916, 293] on img "Next" at bounding box center [925, 291] width 19 height 52
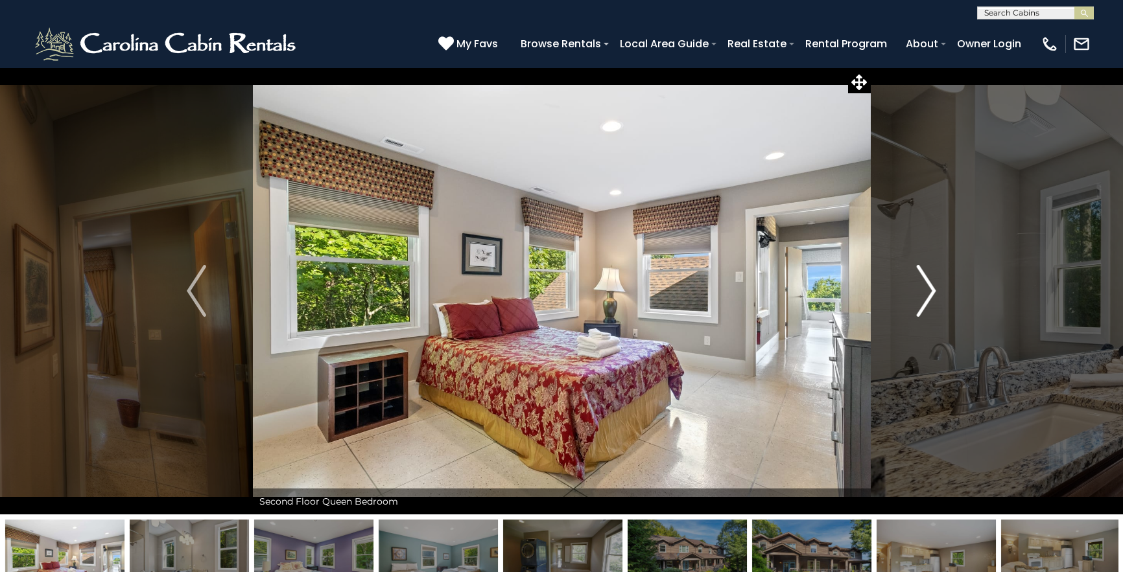
click at [916, 293] on img "Next" at bounding box center [925, 291] width 19 height 52
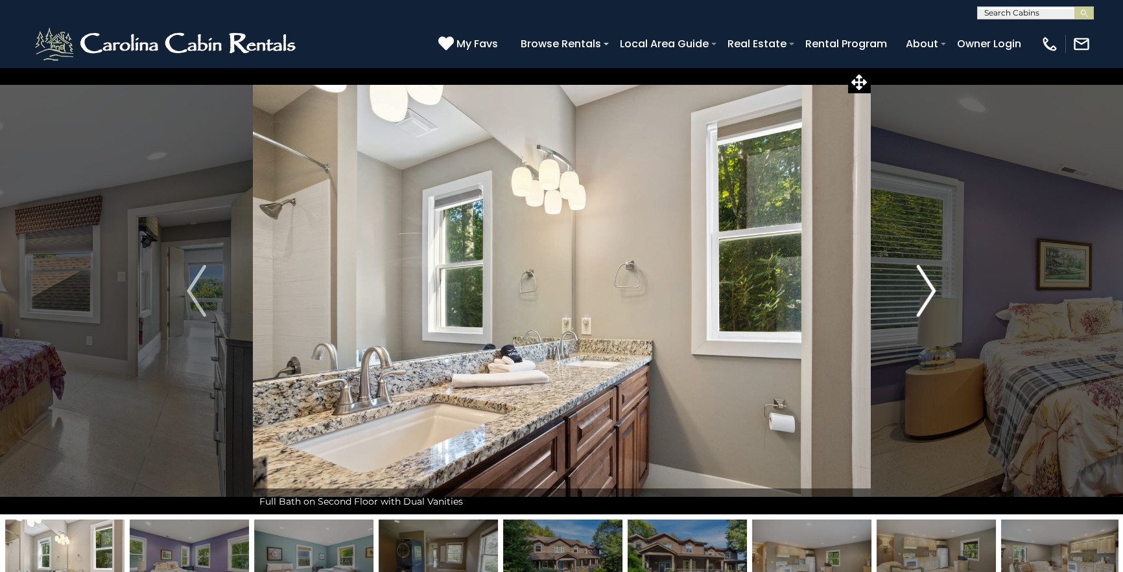
click at [916, 293] on img "Next" at bounding box center [925, 291] width 19 height 52
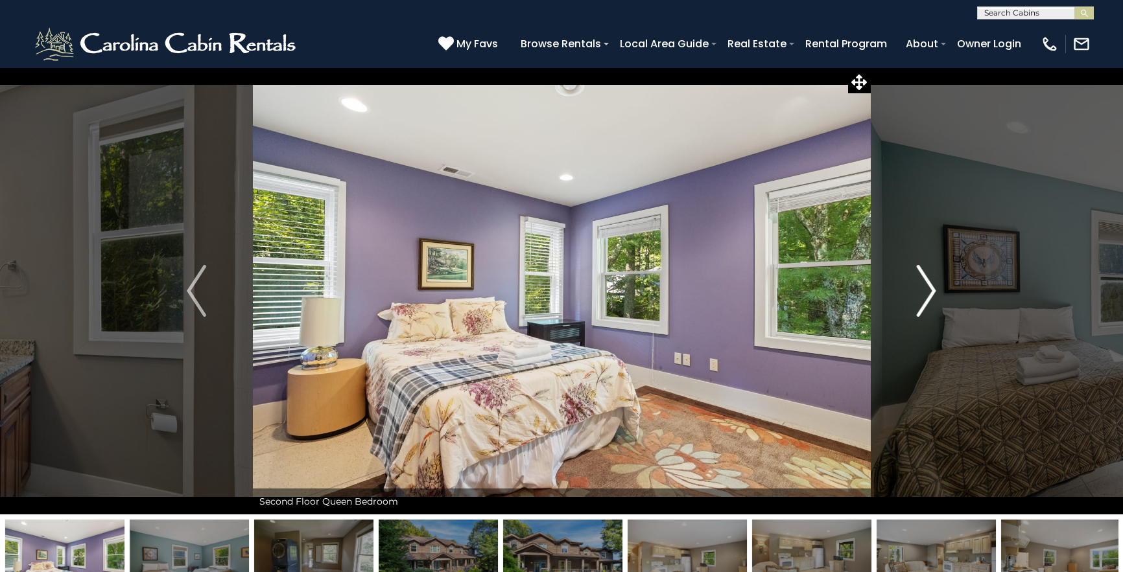
click at [916, 293] on img "Next" at bounding box center [925, 291] width 19 height 52
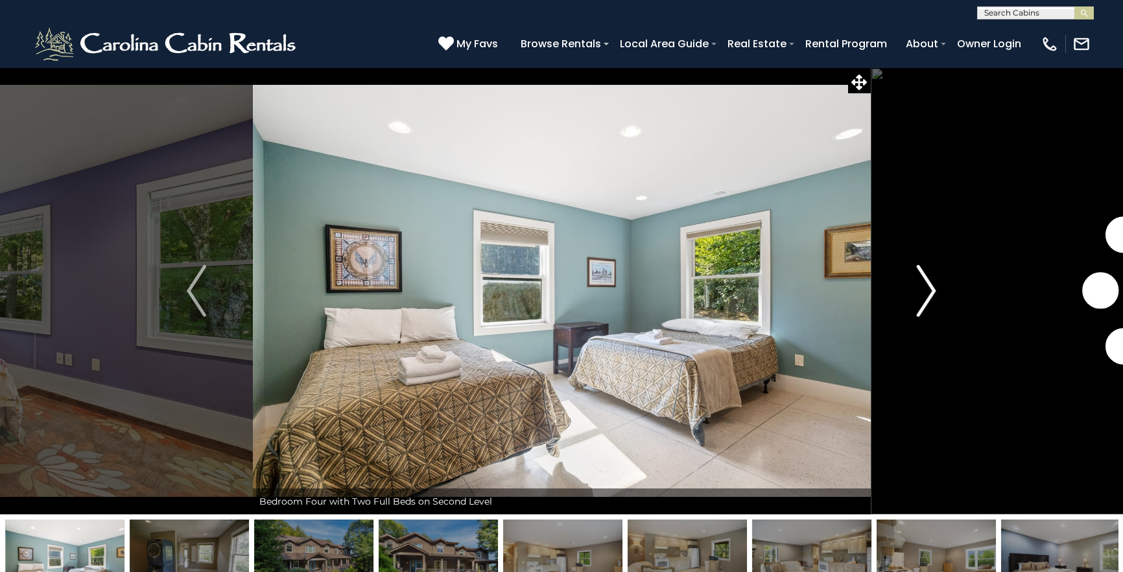
click at [916, 293] on img "Next" at bounding box center [925, 291] width 19 height 52
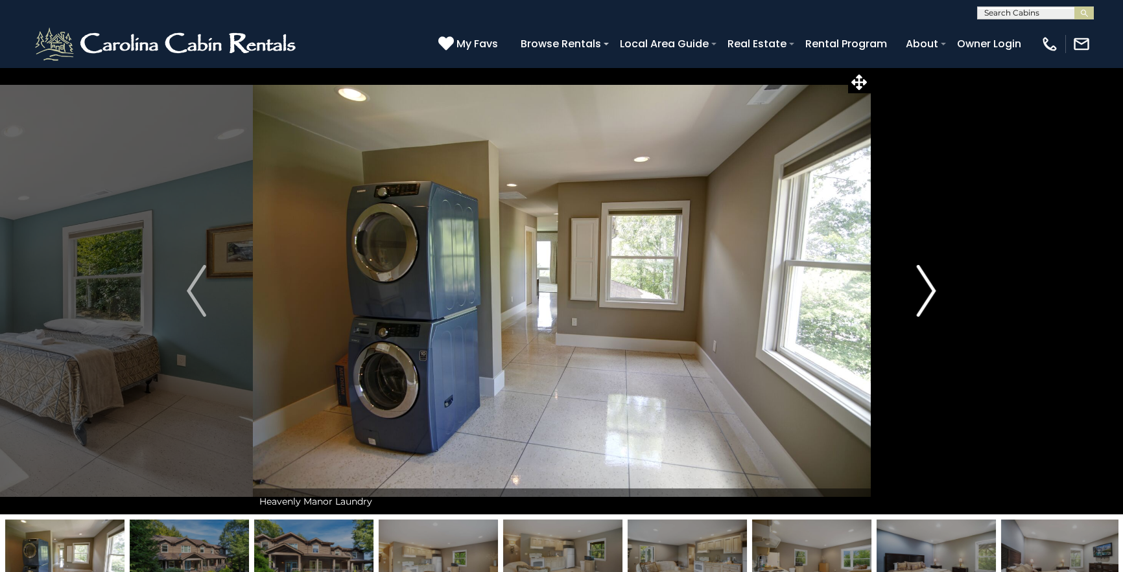
click at [916, 293] on img "Next" at bounding box center [925, 291] width 19 height 52
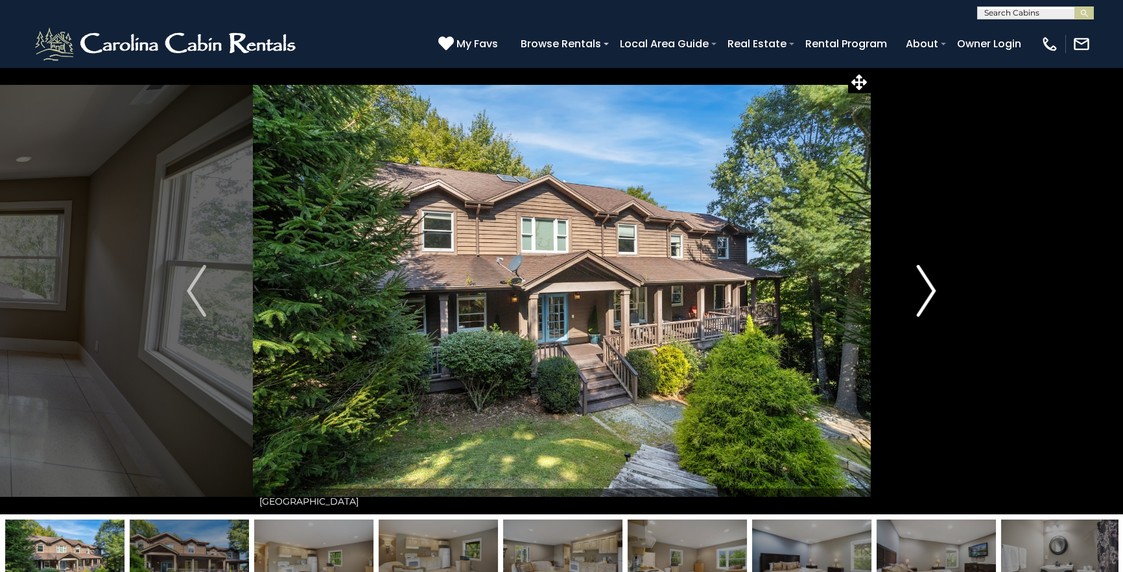
click at [916, 293] on img "Next" at bounding box center [925, 291] width 19 height 52
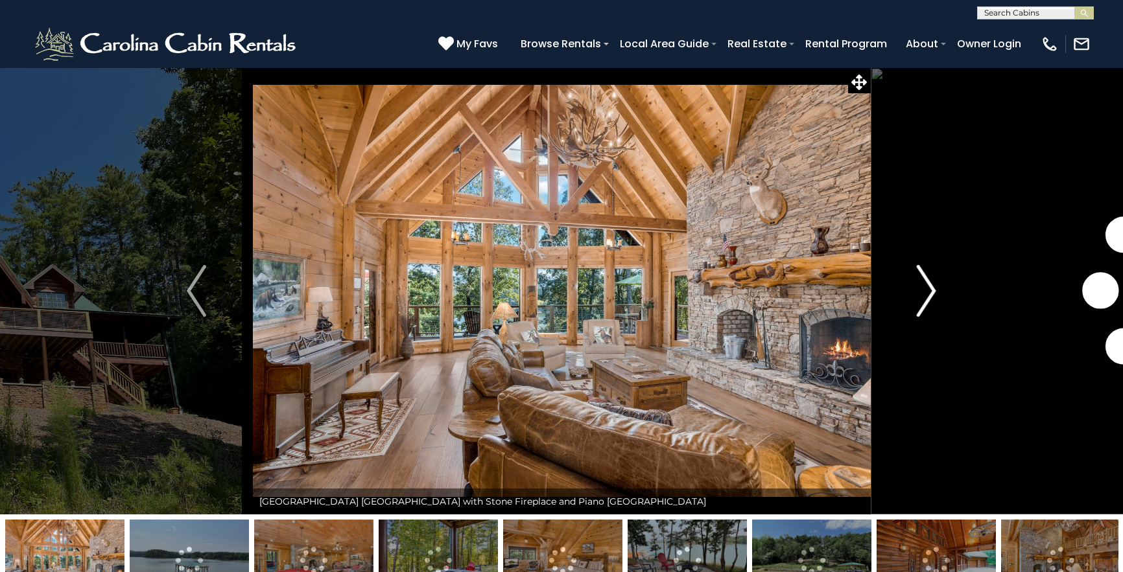
click at [921, 285] on img "Next" at bounding box center [925, 291] width 19 height 52
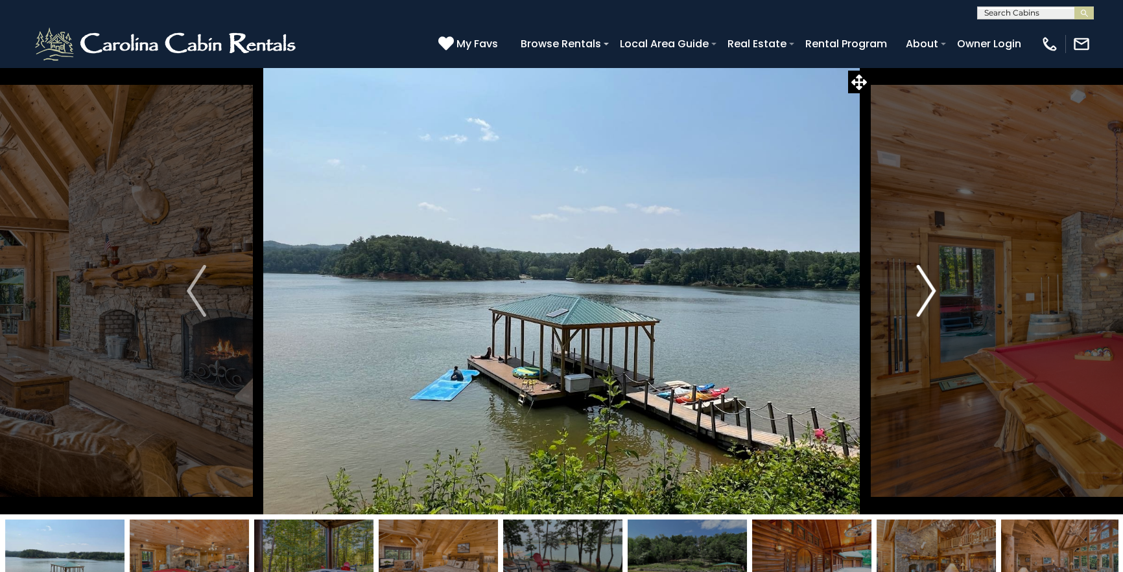
click at [928, 289] on img "Next" at bounding box center [925, 291] width 19 height 52
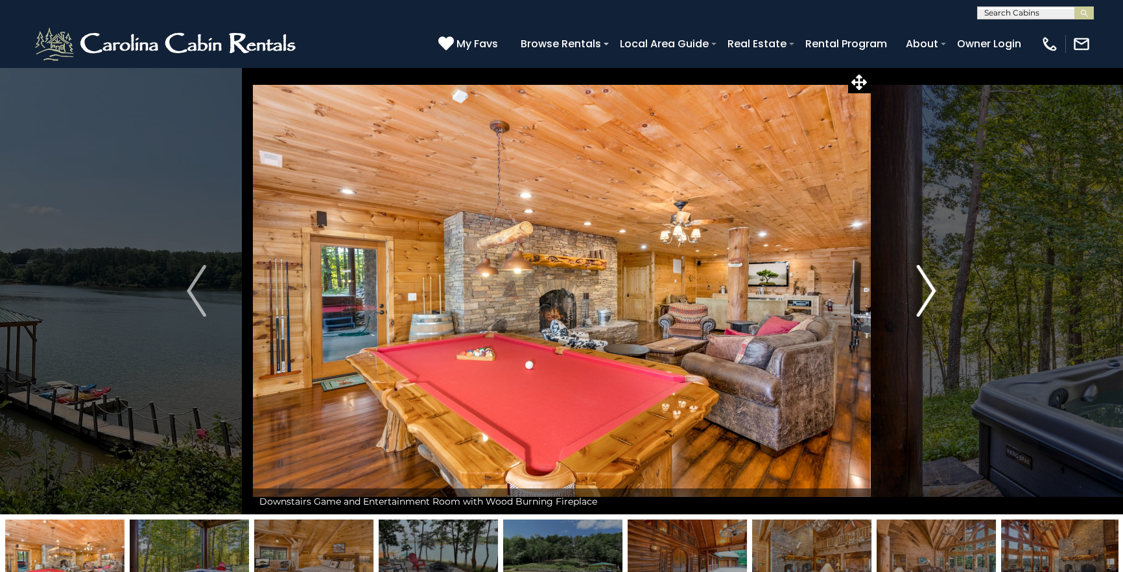
click at [928, 289] on img "Next" at bounding box center [925, 291] width 19 height 52
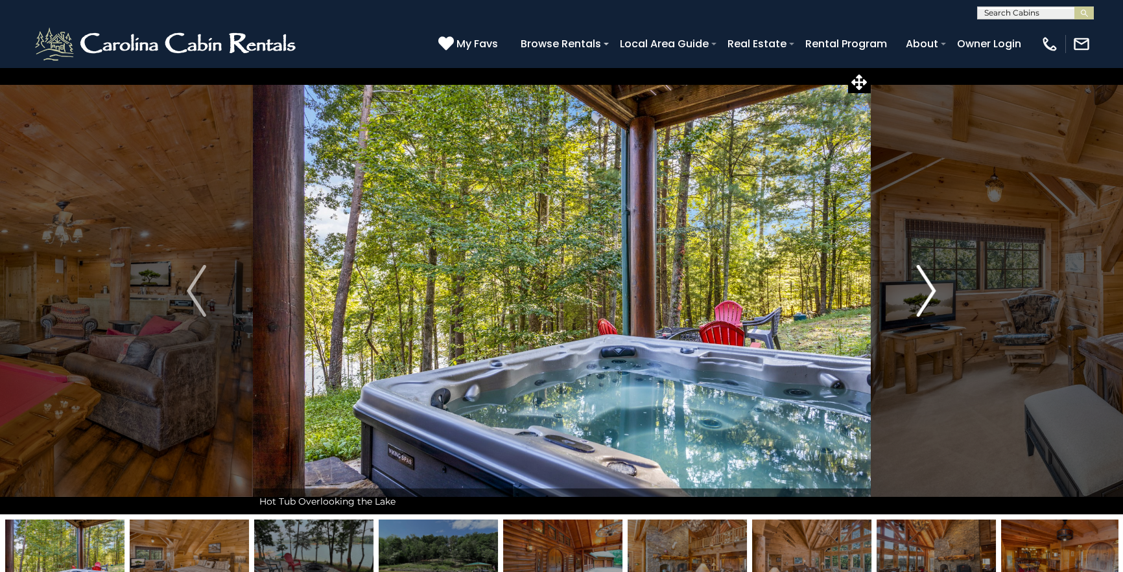
click at [928, 289] on img "Next" at bounding box center [925, 291] width 19 height 52
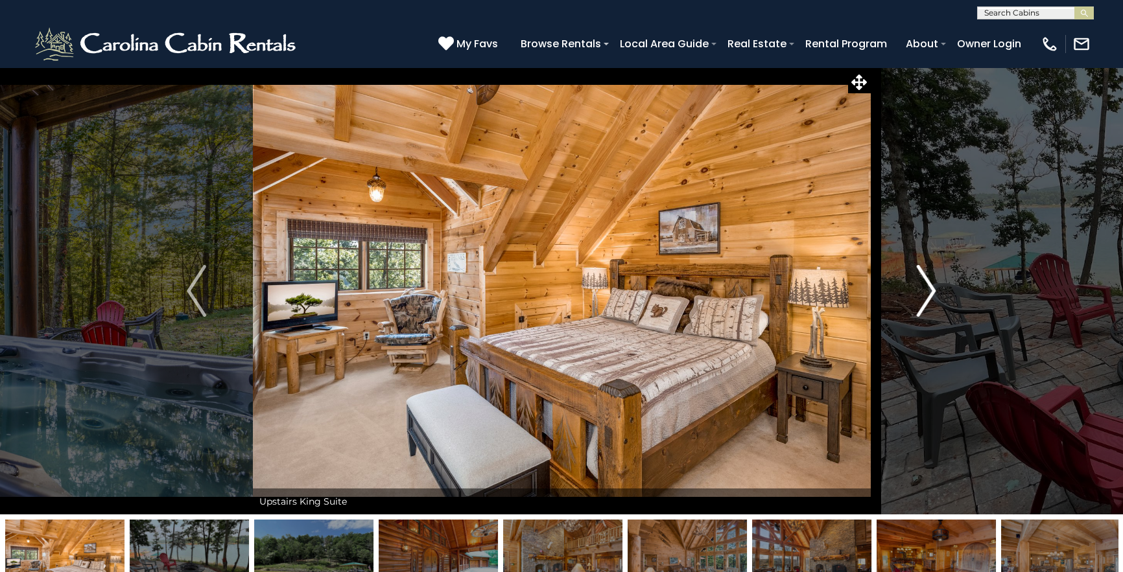
click at [928, 289] on img "Next" at bounding box center [925, 291] width 19 height 52
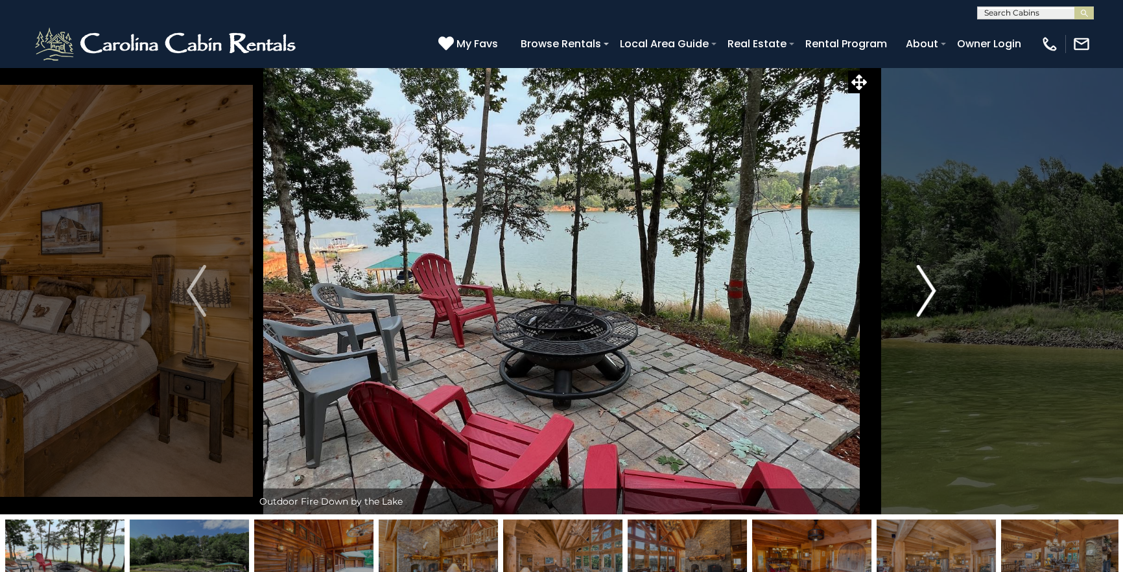
click at [928, 289] on img "Next" at bounding box center [925, 291] width 19 height 52
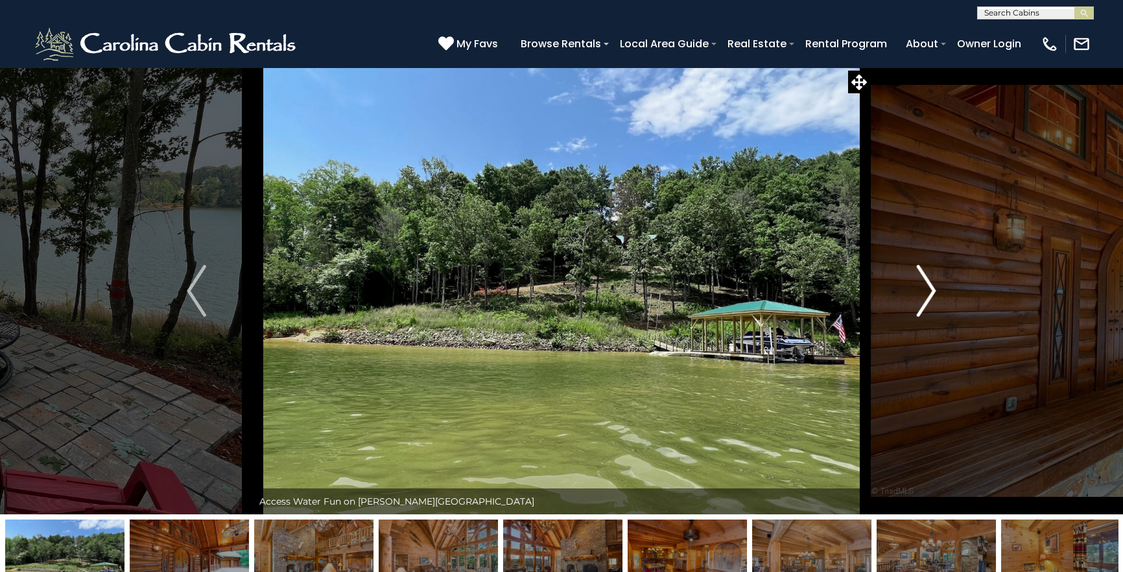
click at [928, 289] on img "Next" at bounding box center [925, 291] width 19 height 52
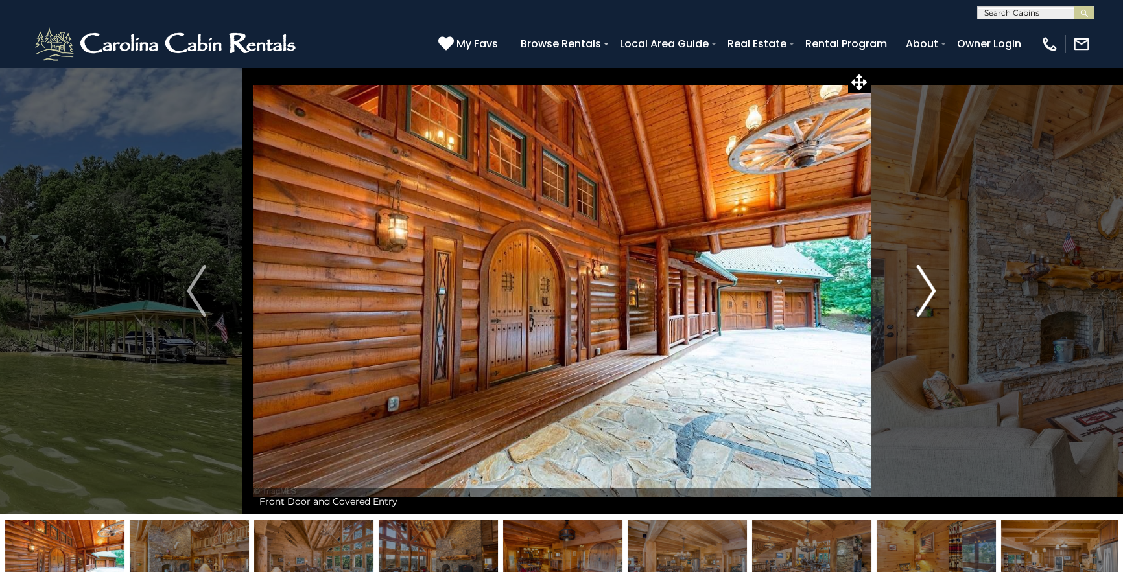
click at [928, 289] on img "Next" at bounding box center [925, 291] width 19 height 52
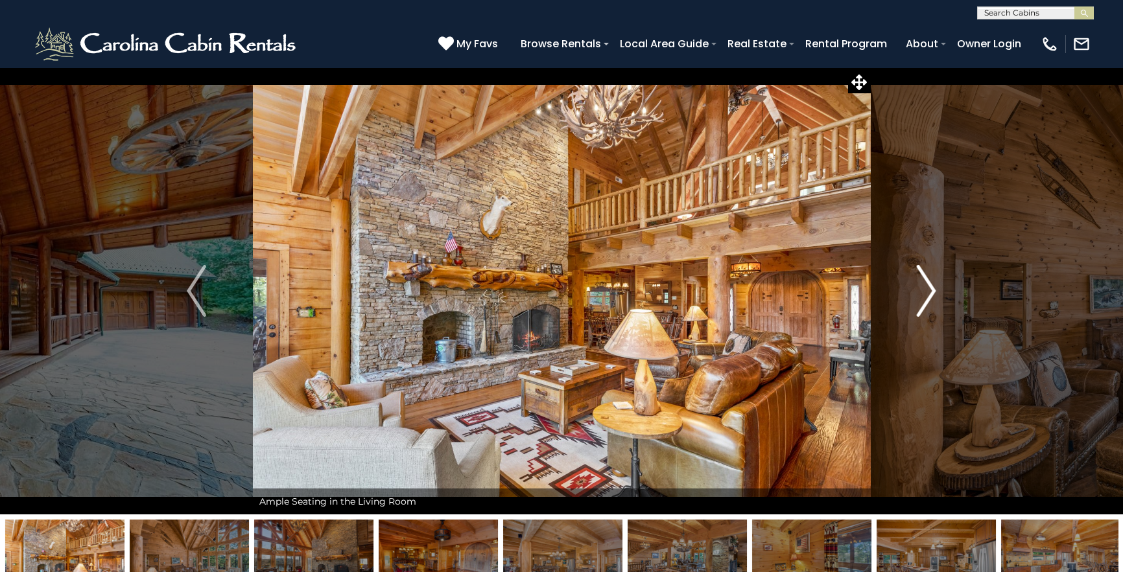
click at [928, 289] on img "Next" at bounding box center [925, 291] width 19 height 52
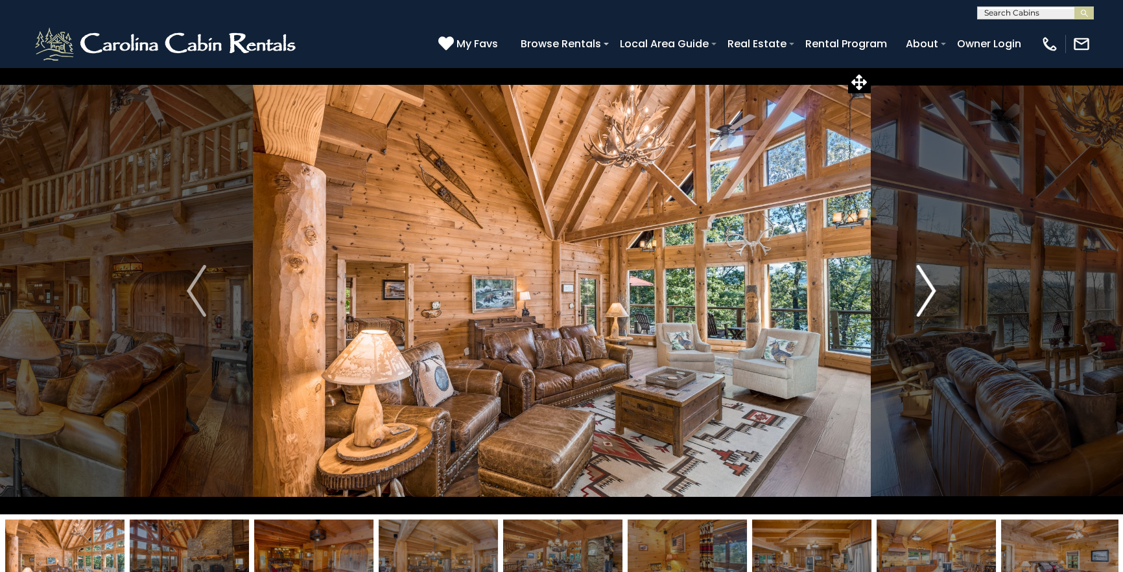
click at [928, 289] on img "Next" at bounding box center [925, 291] width 19 height 52
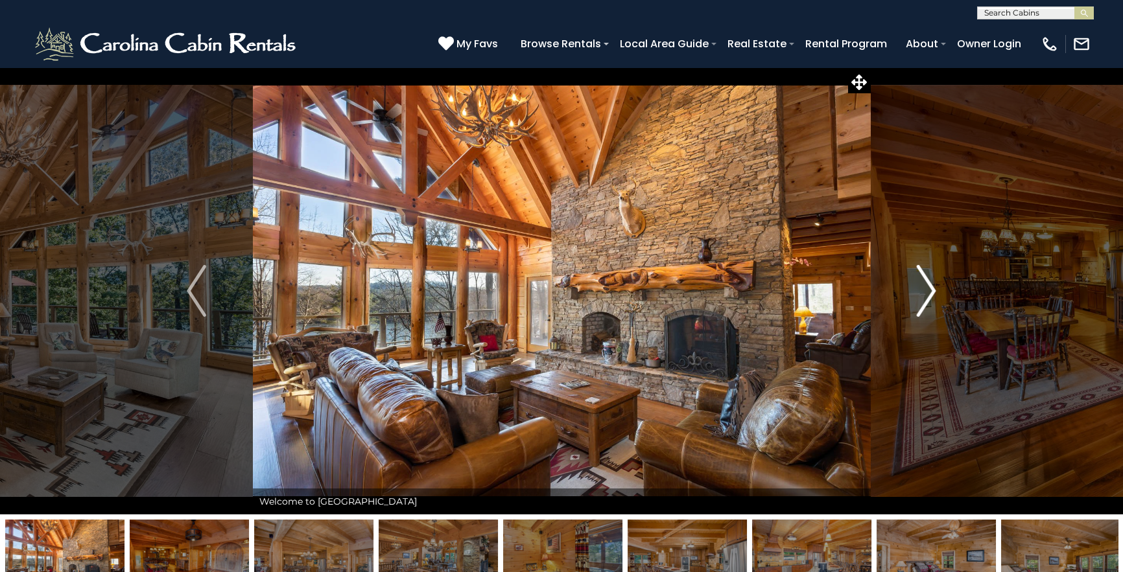
click at [928, 289] on img "Next" at bounding box center [925, 291] width 19 height 52
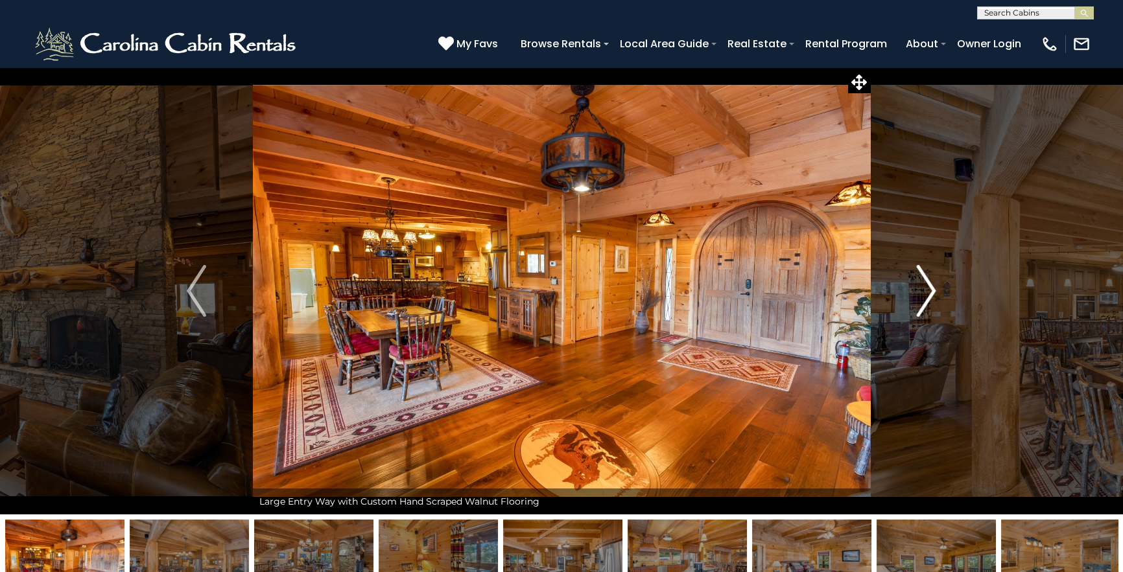
click at [928, 289] on img "Next" at bounding box center [925, 291] width 19 height 52
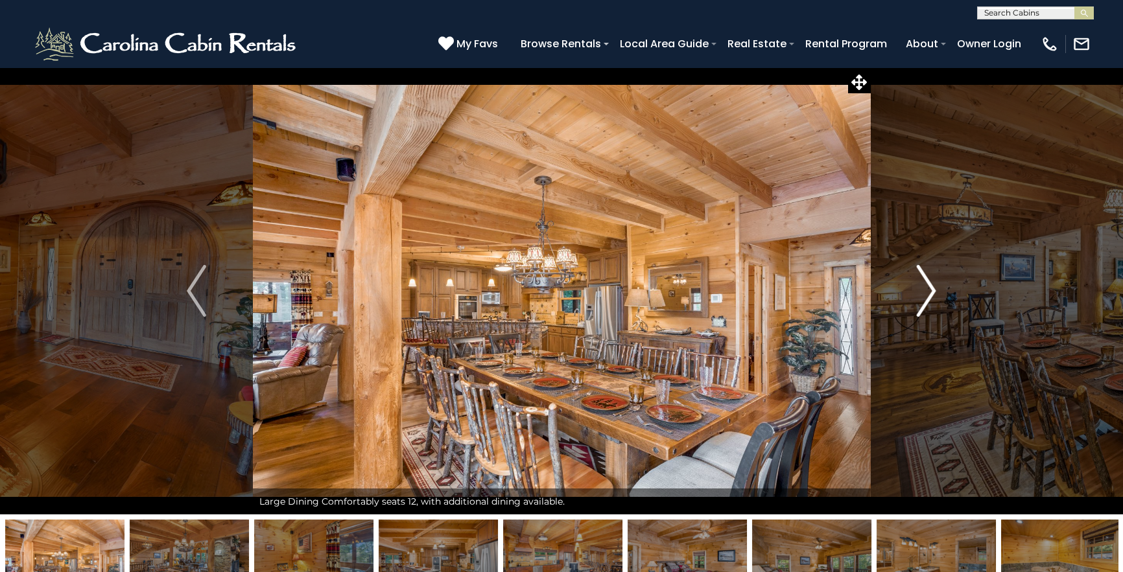
click at [928, 289] on img "Next" at bounding box center [925, 291] width 19 height 52
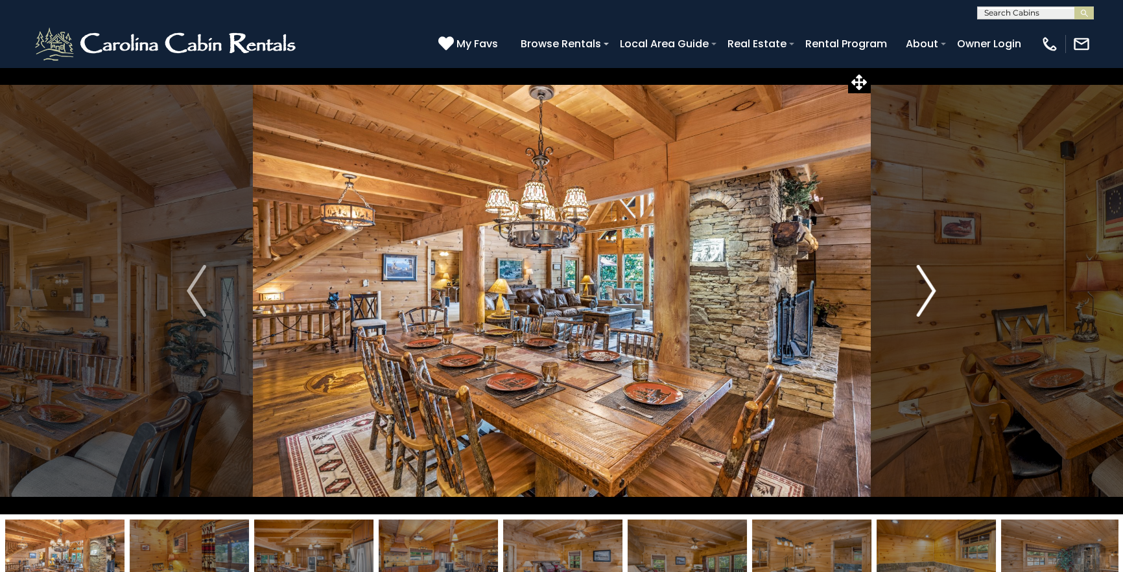
click at [928, 289] on img "Next" at bounding box center [925, 291] width 19 height 52
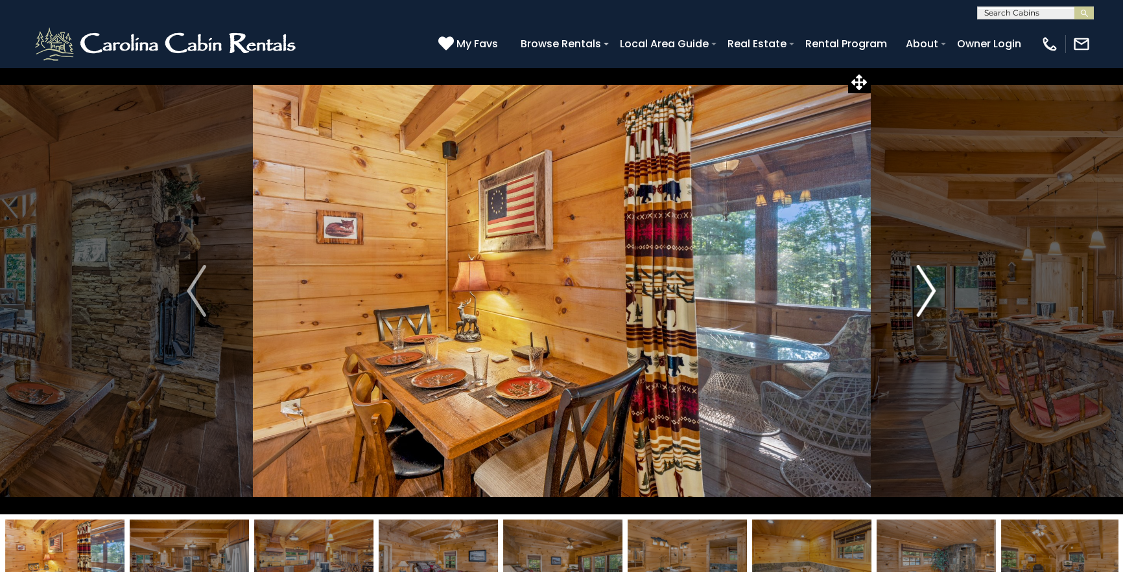
click at [928, 289] on img "Next" at bounding box center [925, 291] width 19 height 52
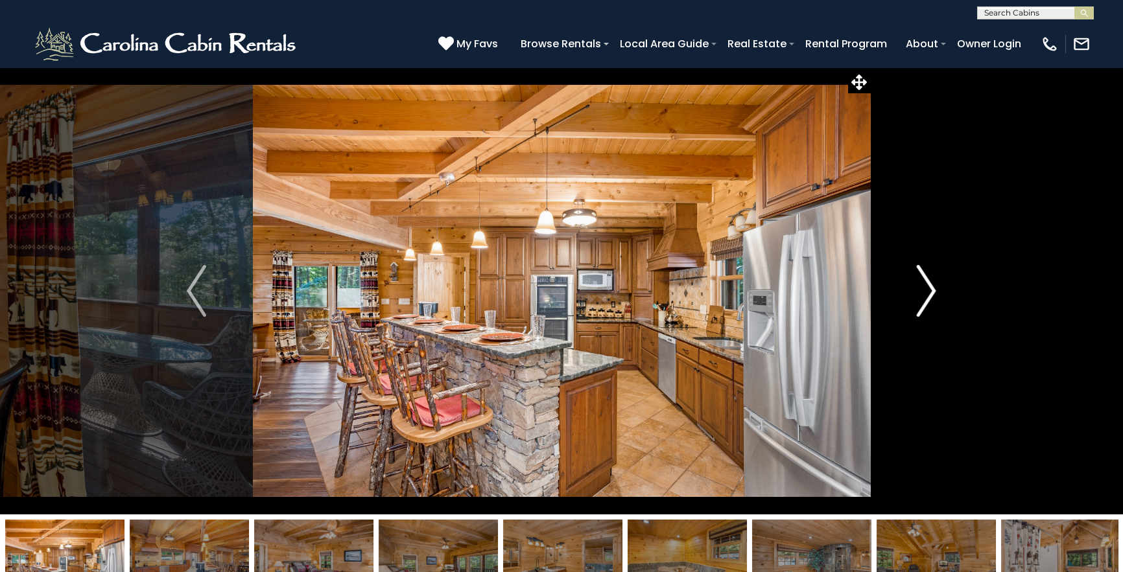
click at [928, 289] on img "Next" at bounding box center [925, 291] width 19 height 52
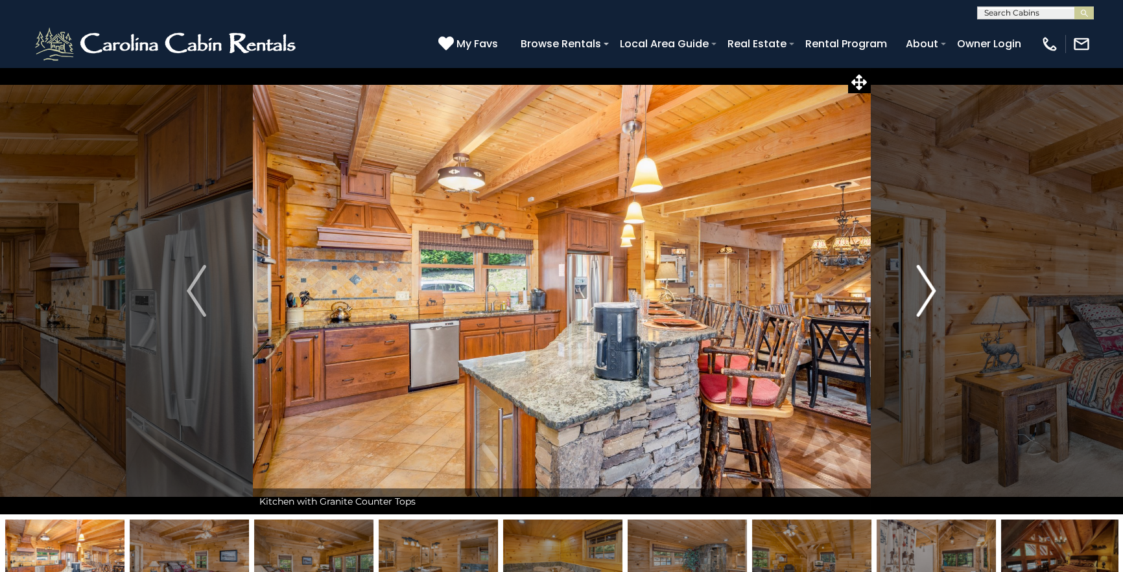
click at [928, 289] on img "Next" at bounding box center [925, 291] width 19 height 52
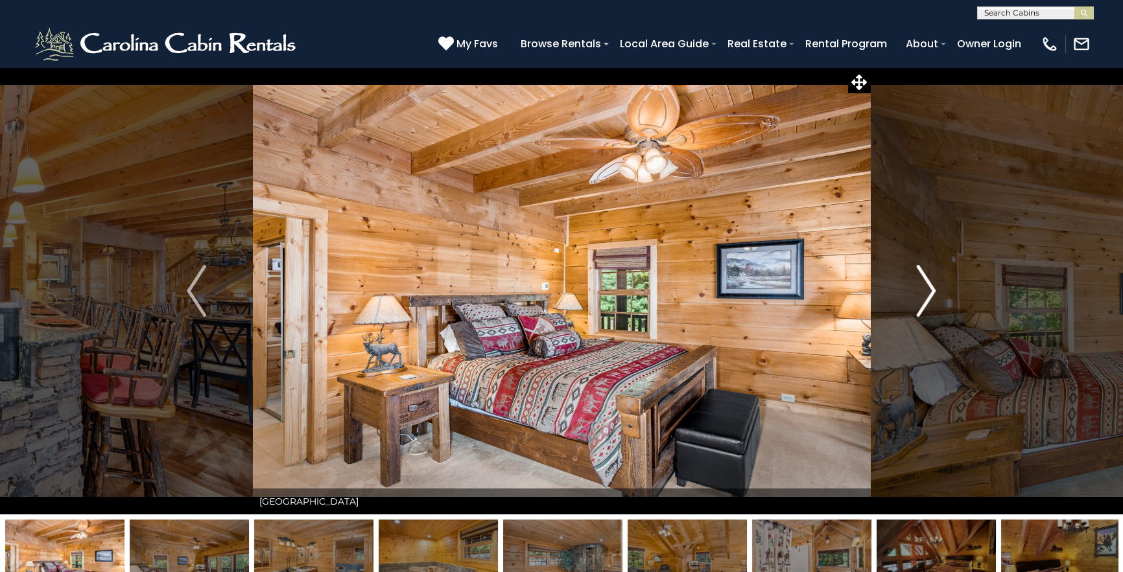
click at [928, 289] on img "Next" at bounding box center [925, 291] width 19 height 52
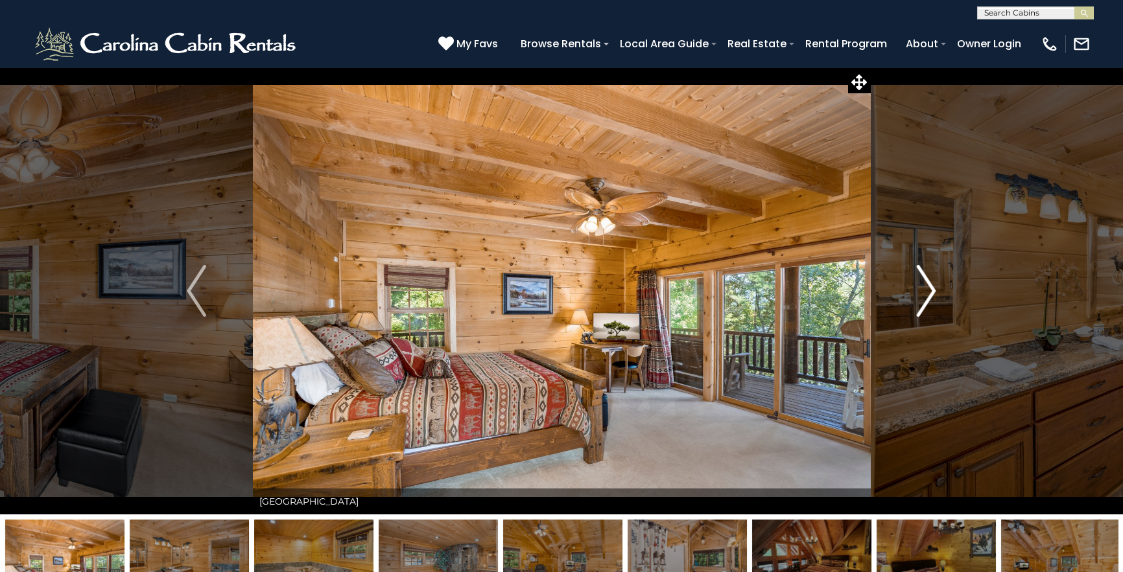
click at [928, 289] on img "Next" at bounding box center [925, 291] width 19 height 52
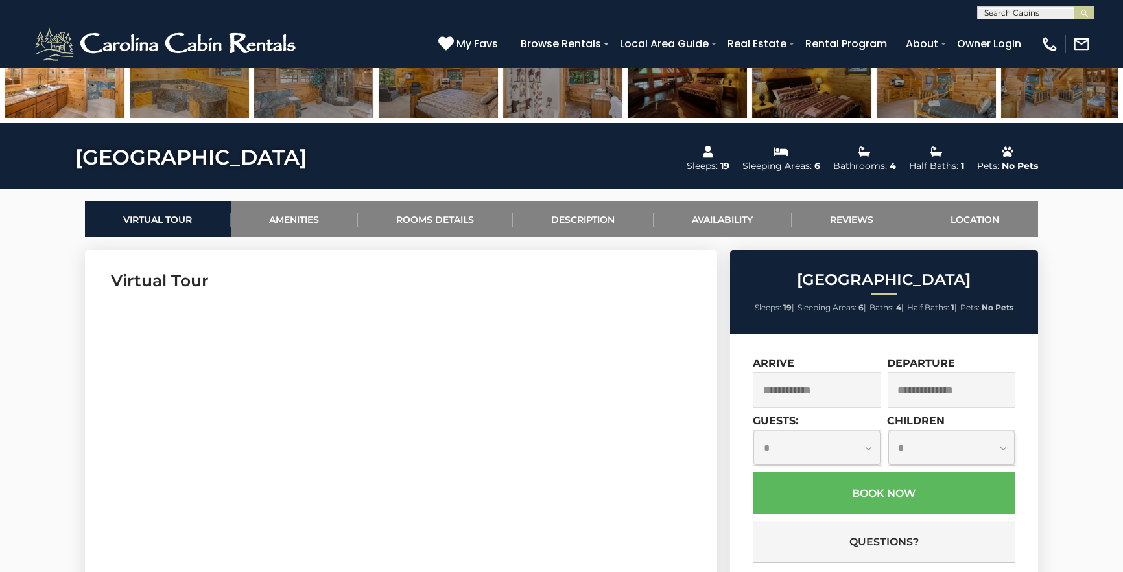
scroll to position [566, 0]
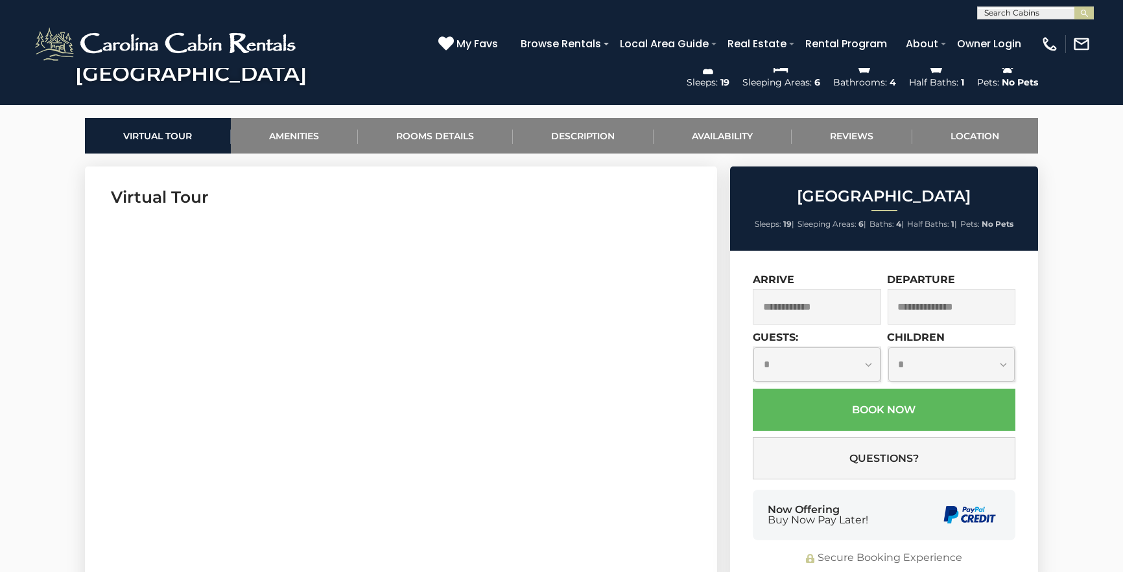
click at [839, 315] on input "text" at bounding box center [816, 307] width 128 height 36
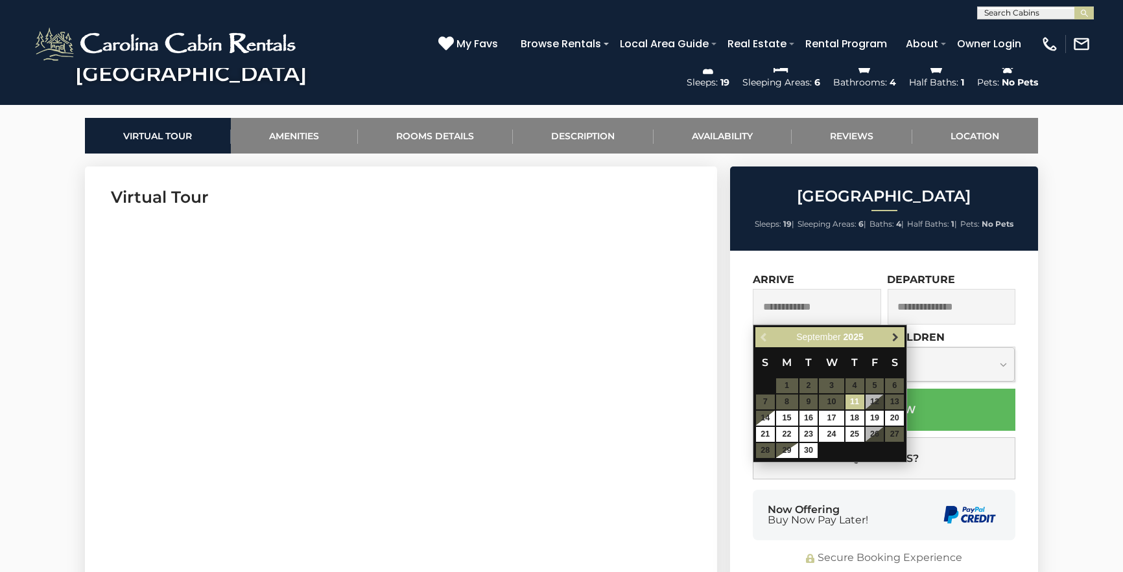
click at [887, 336] on link "Next" at bounding box center [895, 337] width 16 height 16
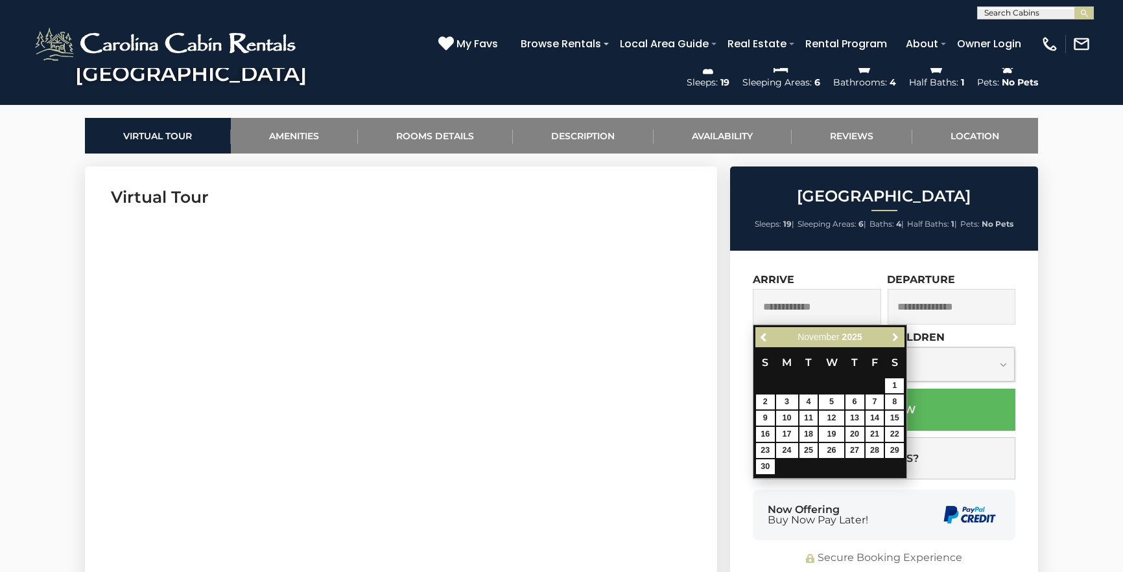
click at [887, 336] on link "Next" at bounding box center [895, 337] width 16 height 16
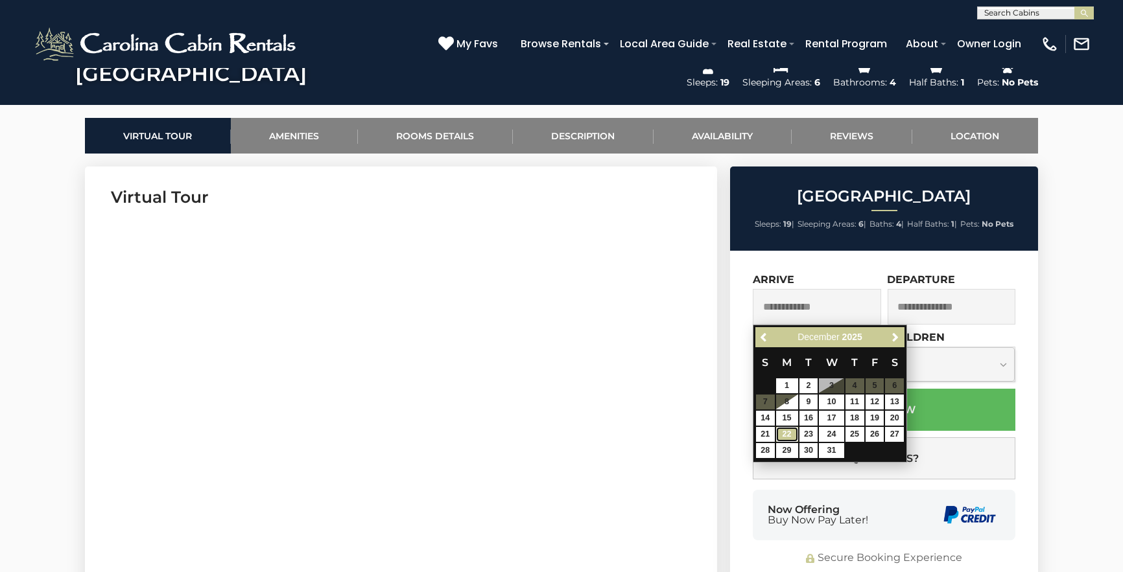
click at [782, 434] on link "22" at bounding box center [787, 434] width 22 height 15
type input "**********"
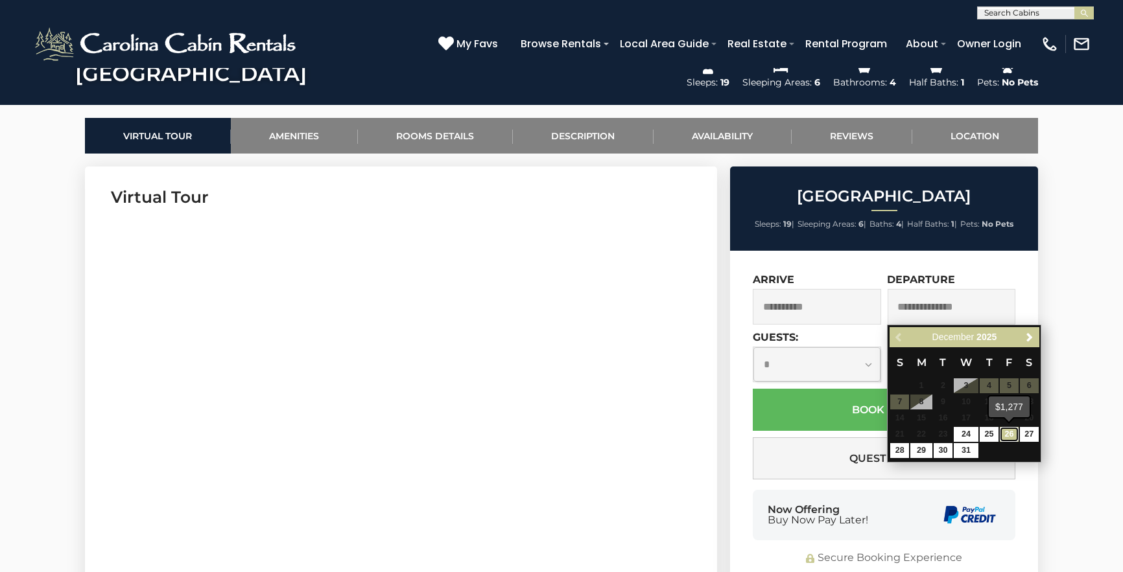
click at [1003, 434] on link "26" at bounding box center [1008, 434] width 19 height 15
type input "**********"
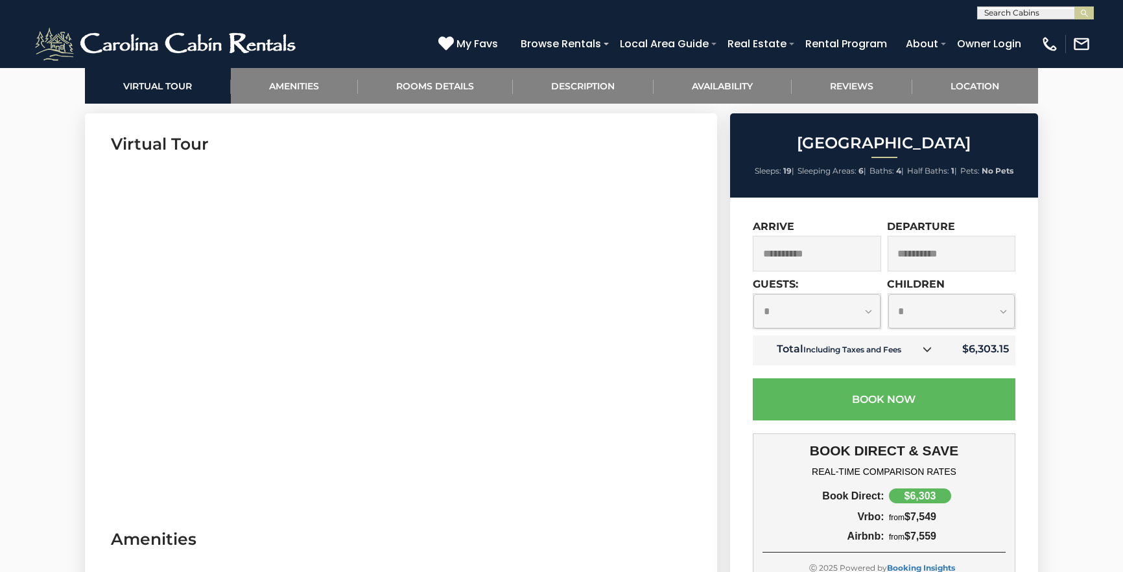
scroll to position [810, 0]
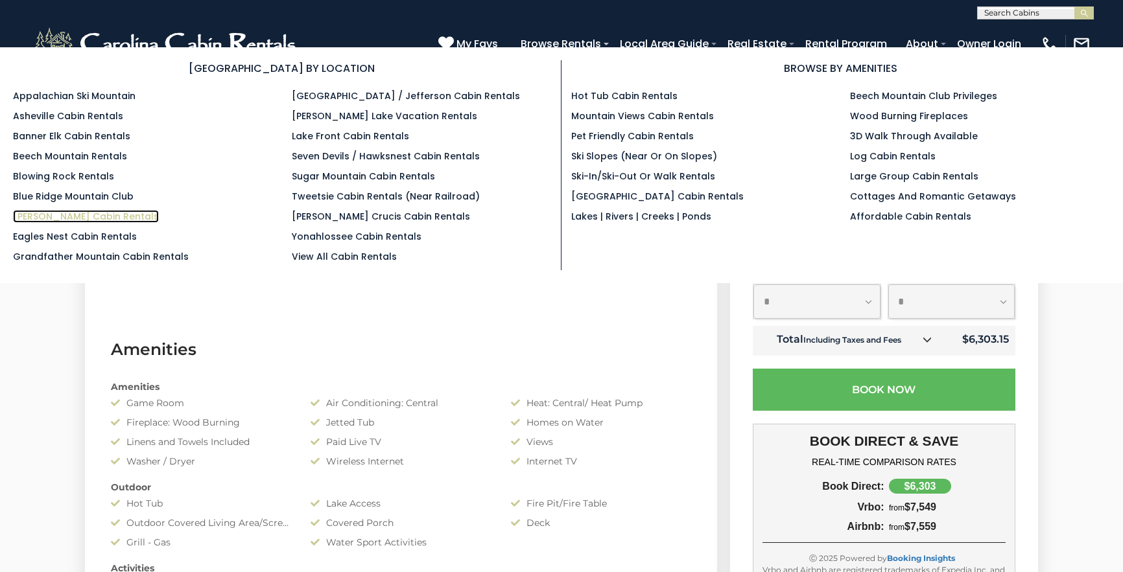
click at [50, 218] on link "[PERSON_NAME] Cabin Rentals" at bounding box center [86, 216] width 146 height 13
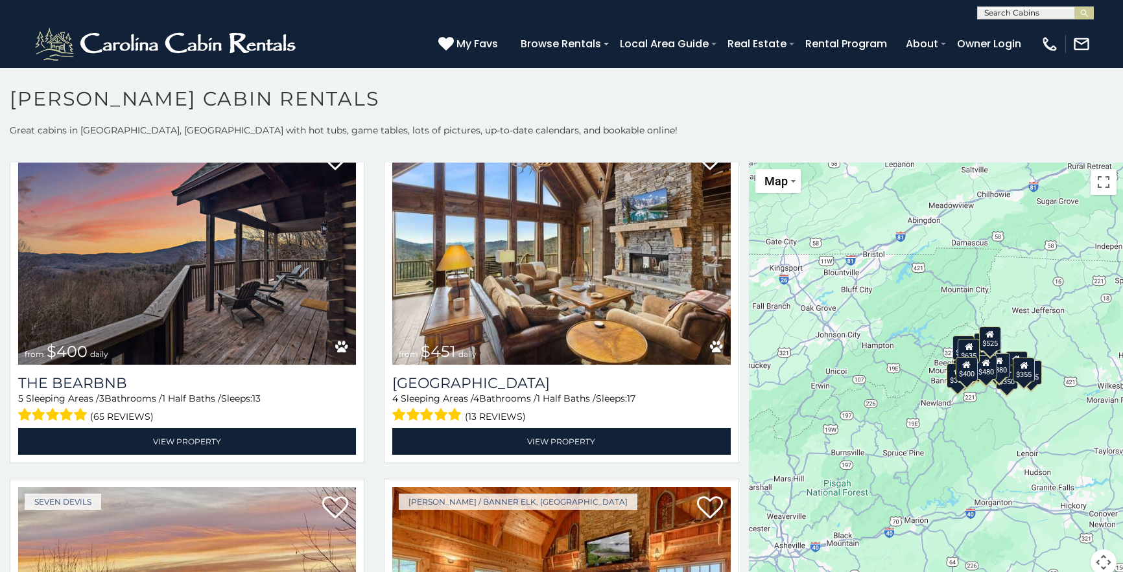
scroll to position [1458, 0]
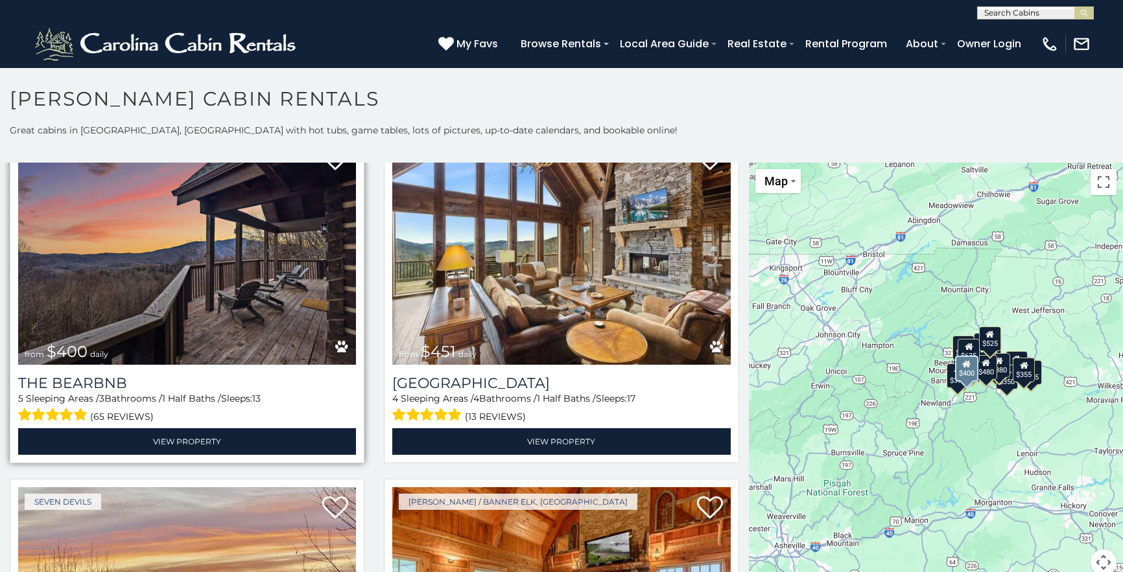
click at [164, 270] on img at bounding box center [187, 252] width 338 height 226
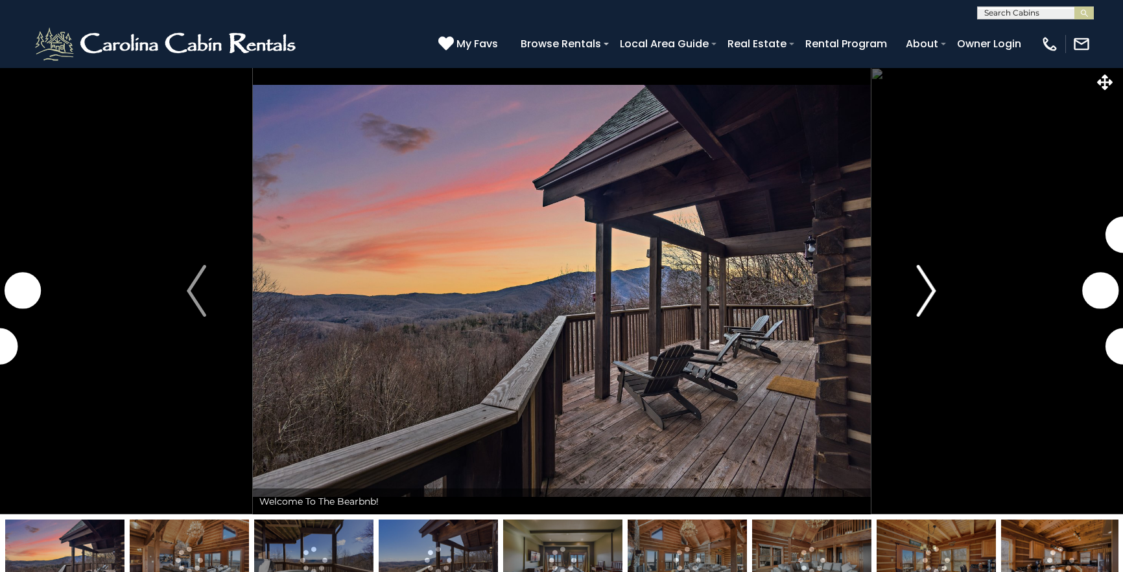
click at [926, 291] on img "Next" at bounding box center [925, 291] width 19 height 52
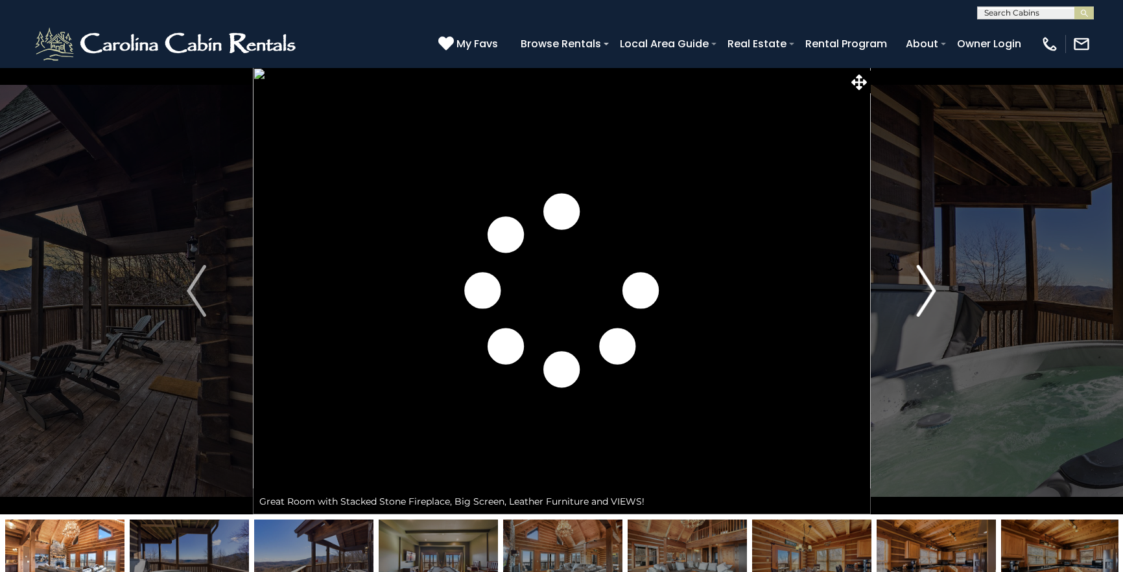
click at [926, 291] on img "Next" at bounding box center [925, 291] width 19 height 52
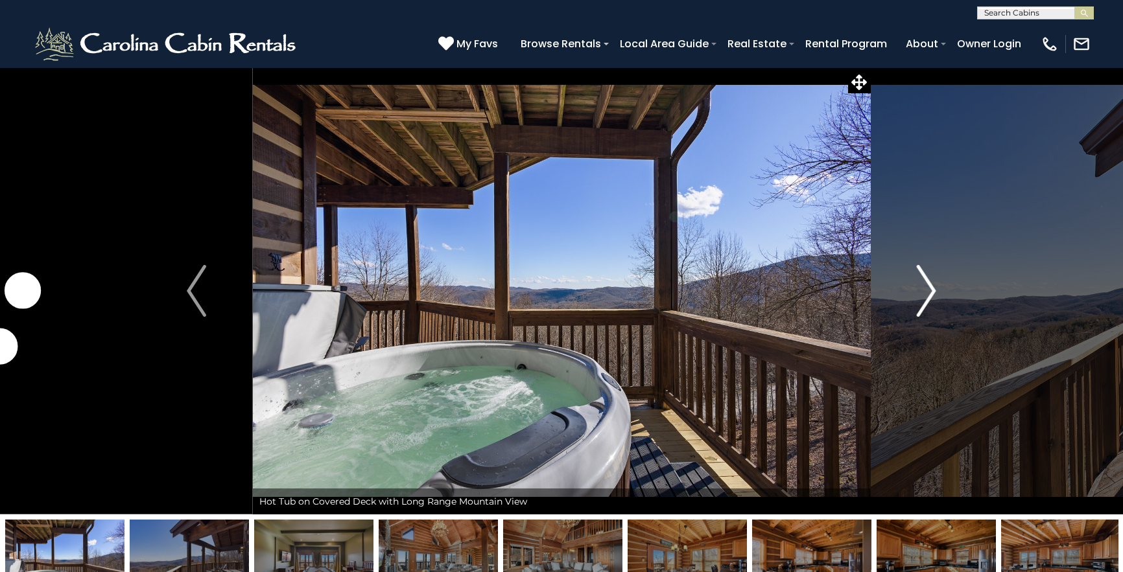
click at [926, 291] on img "Next" at bounding box center [925, 291] width 19 height 52
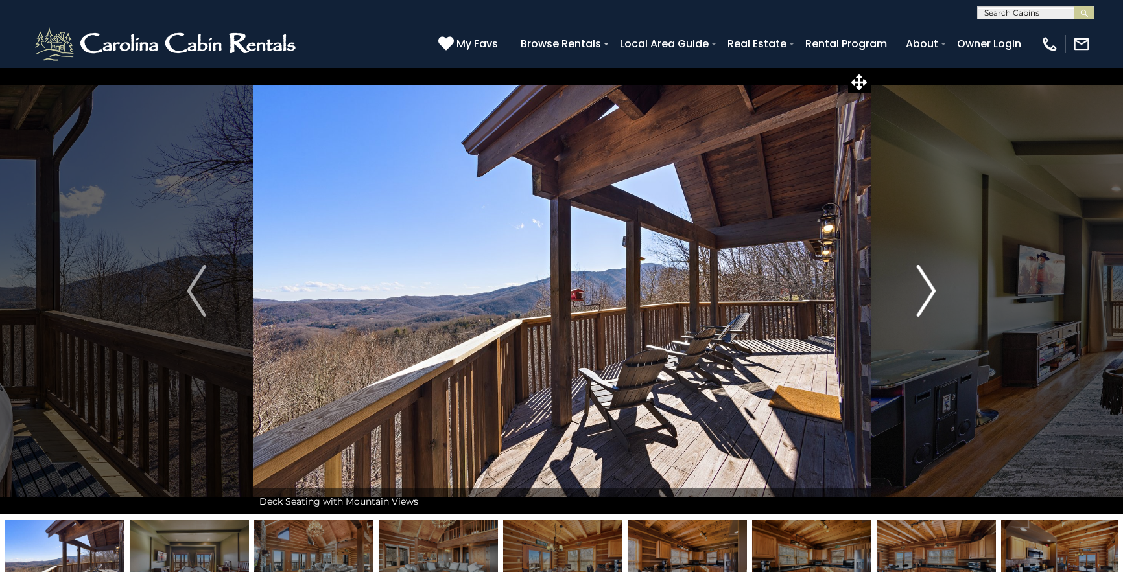
click at [926, 291] on img "Next" at bounding box center [925, 291] width 19 height 52
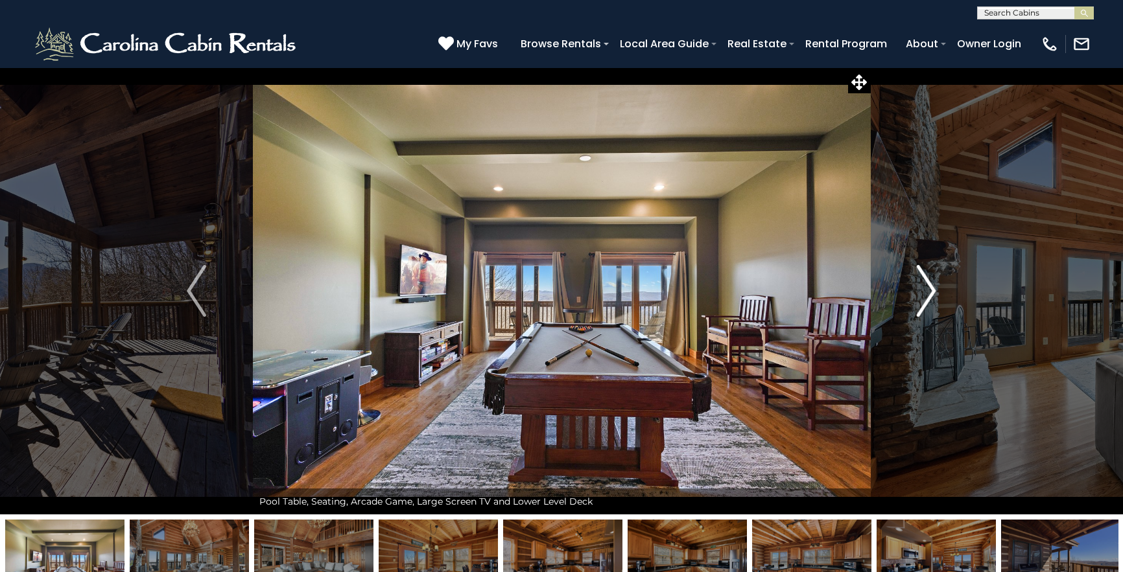
click at [926, 291] on img "Next" at bounding box center [925, 291] width 19 height 52
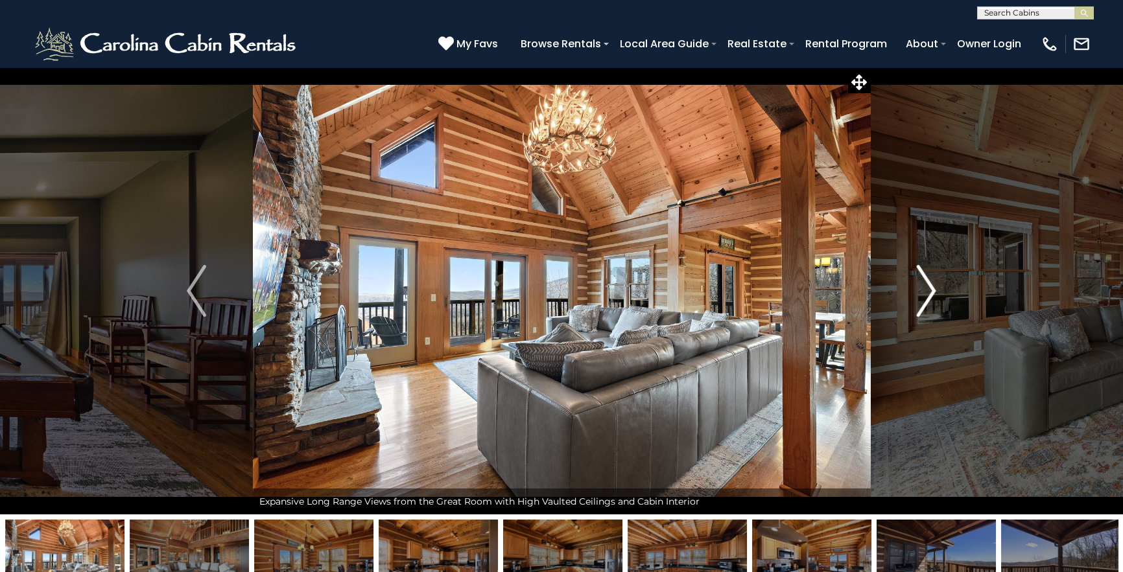
click at [926, 291] on img "Next" at bounding box center [925, 291] width 19 height 52
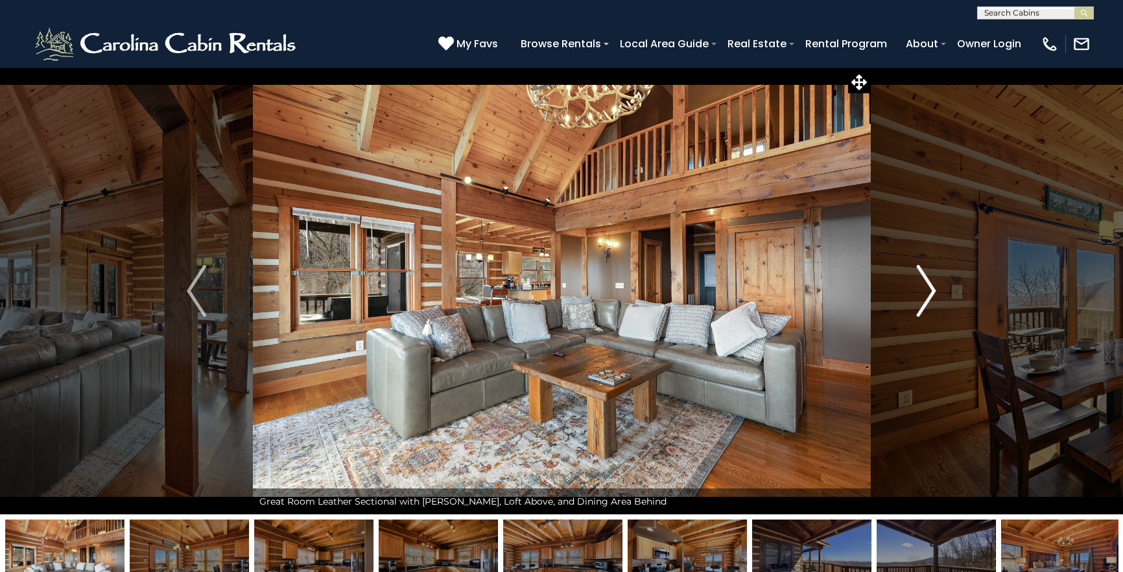
click at [926, 291] on img "Next" at bounding box center [925, 291] width 19 height 52
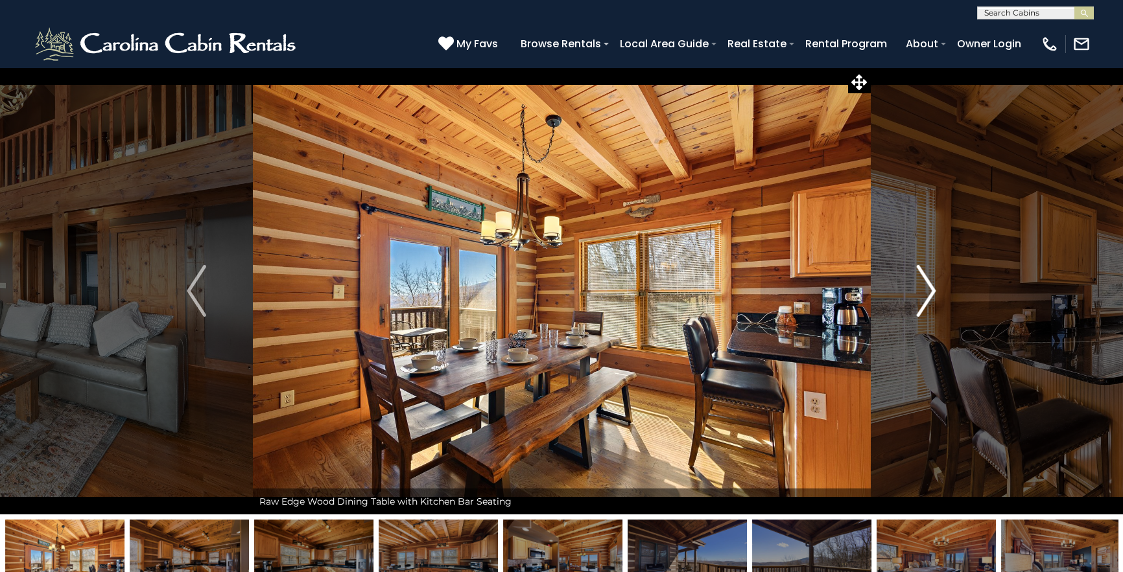
click at [926, 291] on img "Next" at bounding box center [925, 291] width 19 height 52
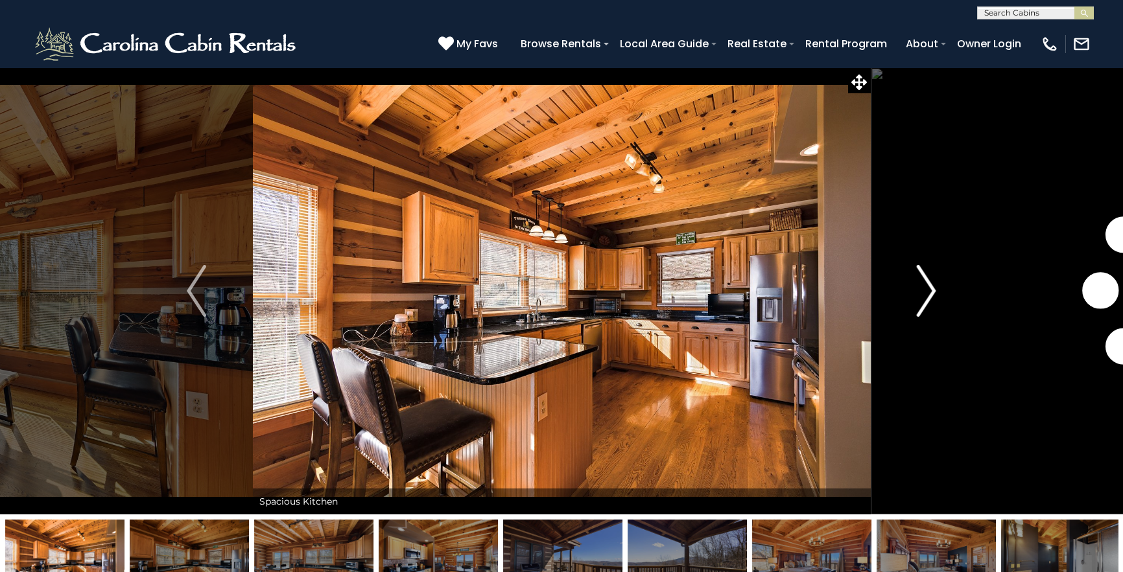
click at [926, 291] on img "Next" at bounding box center [925, 291] width 19 height 52
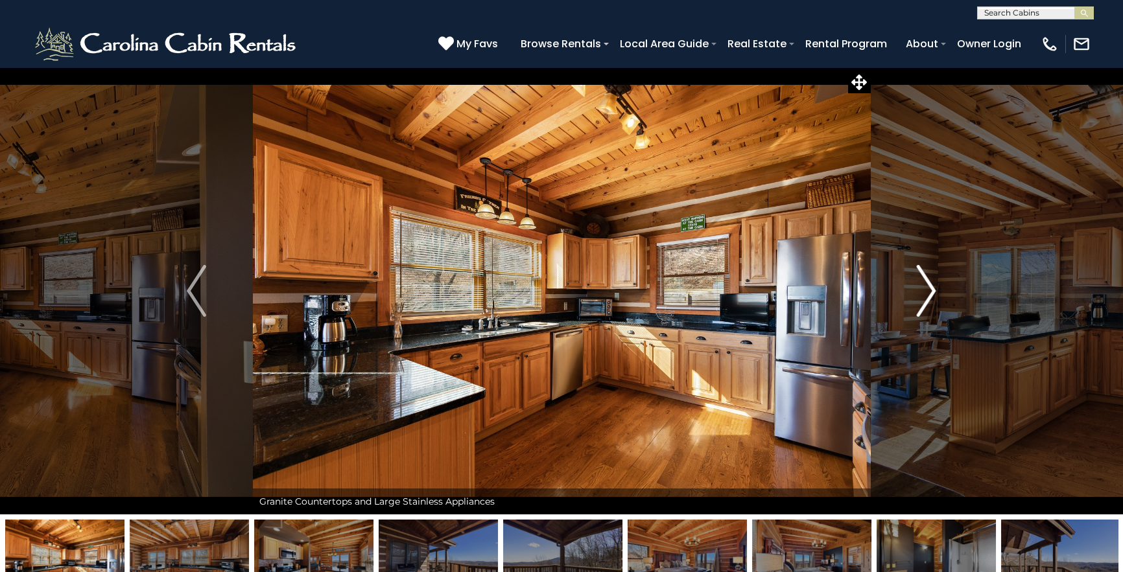
click at [926, 291] on img "Next" at bounding box center [925, 291] width 19 height 52
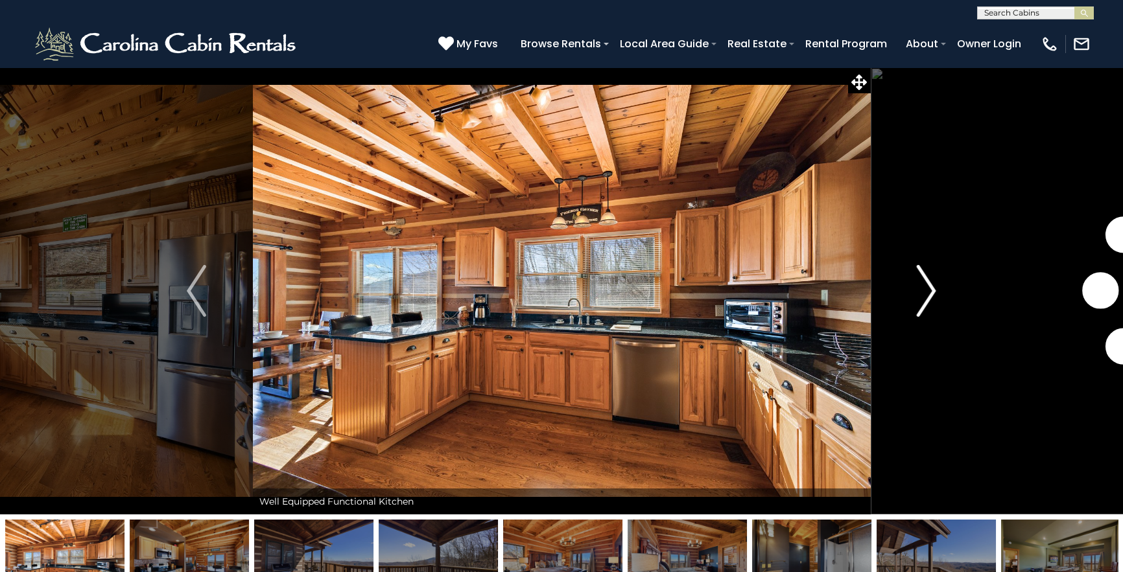
click at [926, 291] on img "Next" at bounding box center [925, 291] width 19 height 52
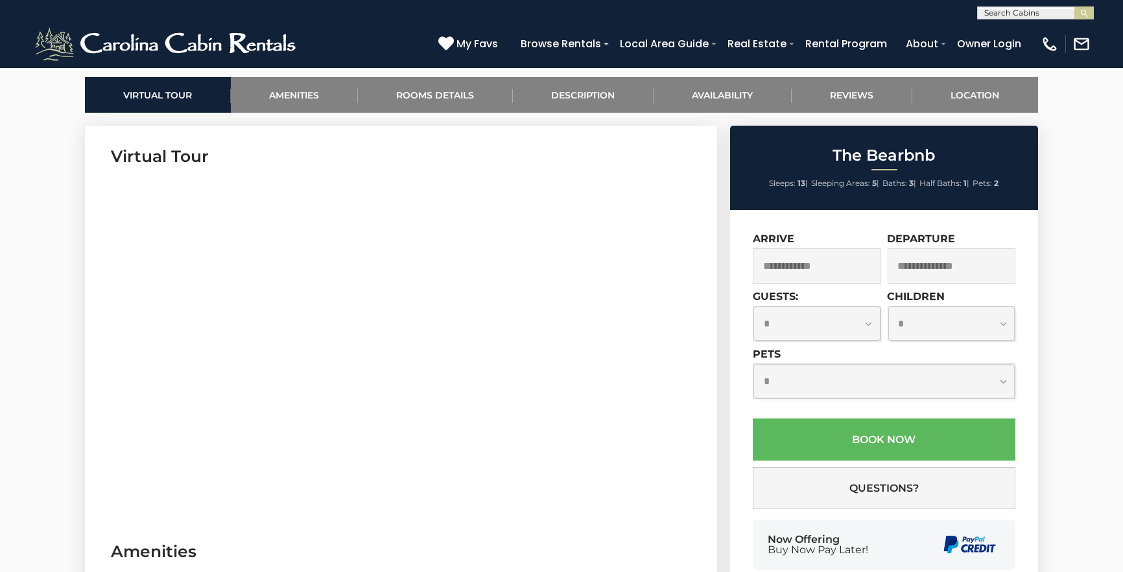
scroll to position [647, 0]
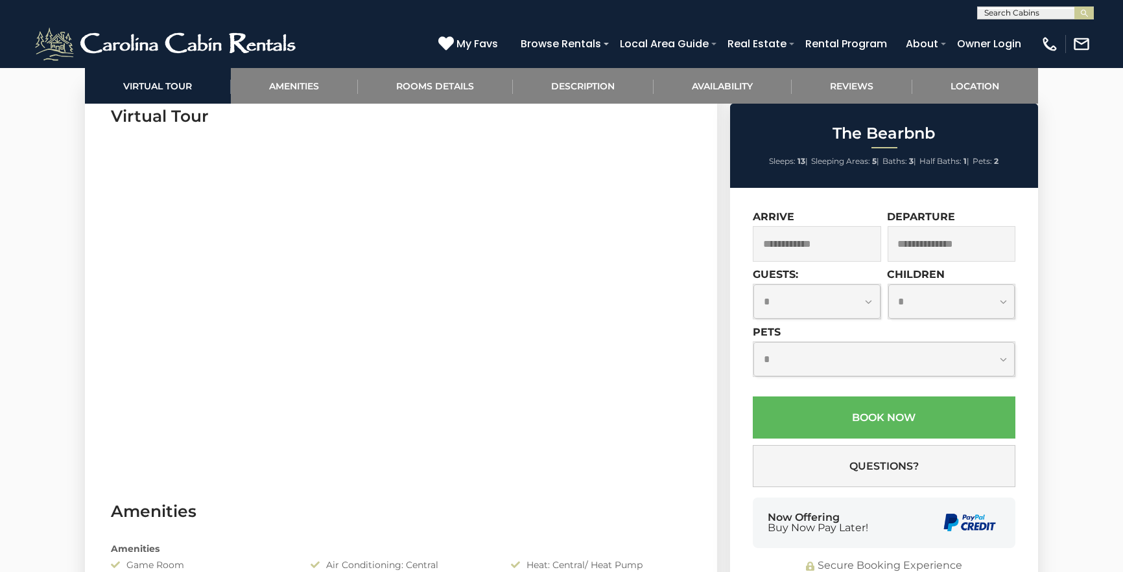
click at [846, 249] on input "text" at bounding box center [816, 244] width 128 height 36
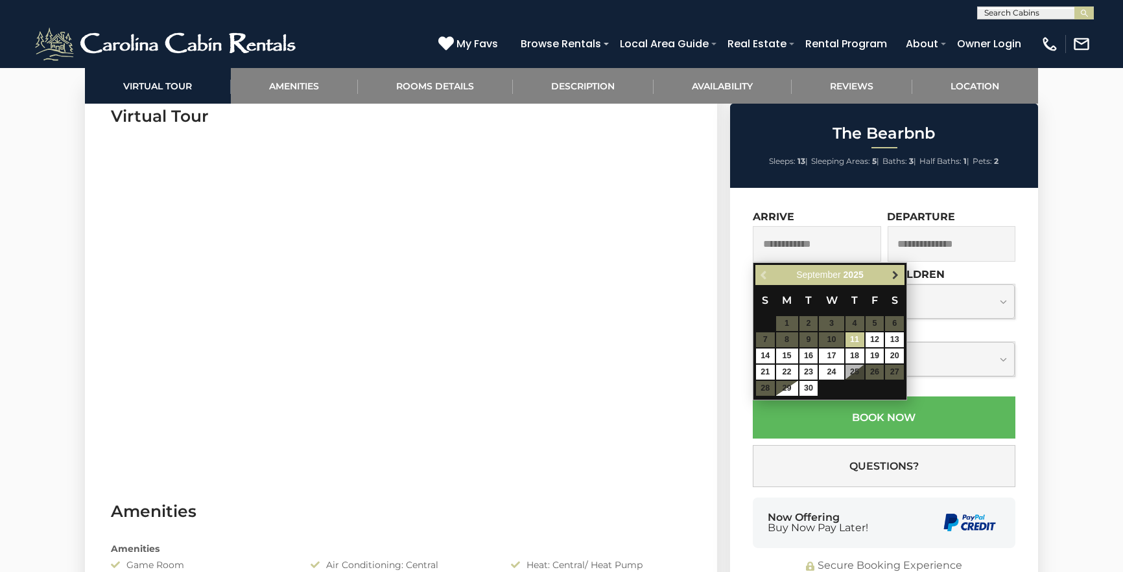
click at [896, 274] on span "Next" at bounding box center [895, 275] width 10 height 10
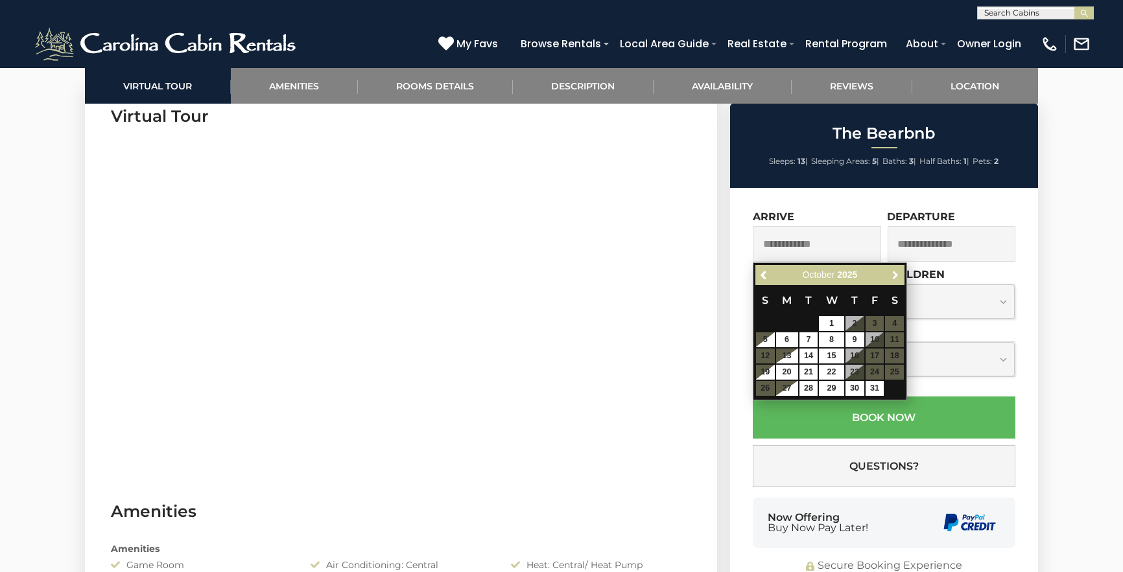
click at [896, 274] on span "Next" at bounding box center [895, 275] width 10 height 10
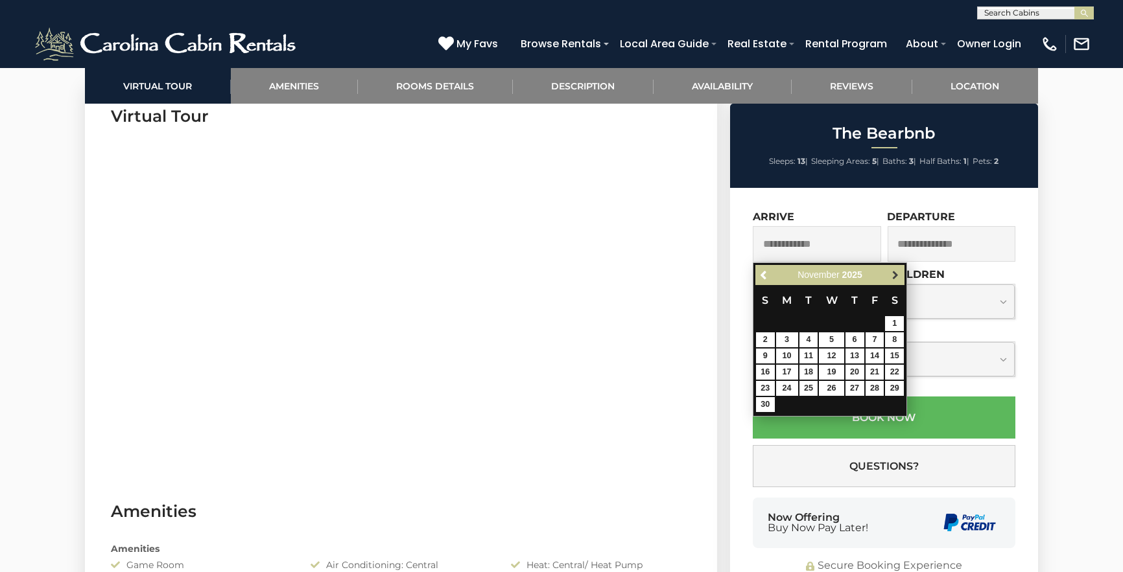
click at [892, 275] on span "Next" at bounding box center [895, 275] width 10 height 10
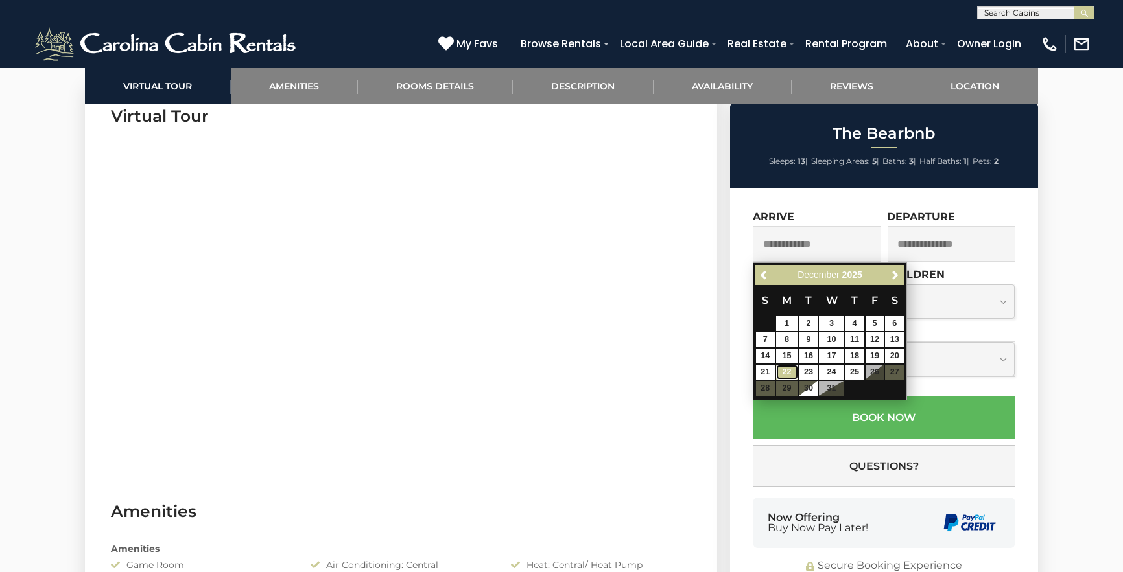
click at [784, 369] on link "22" at bounding box center [787, 372] width 22 height 15
type input "**********"
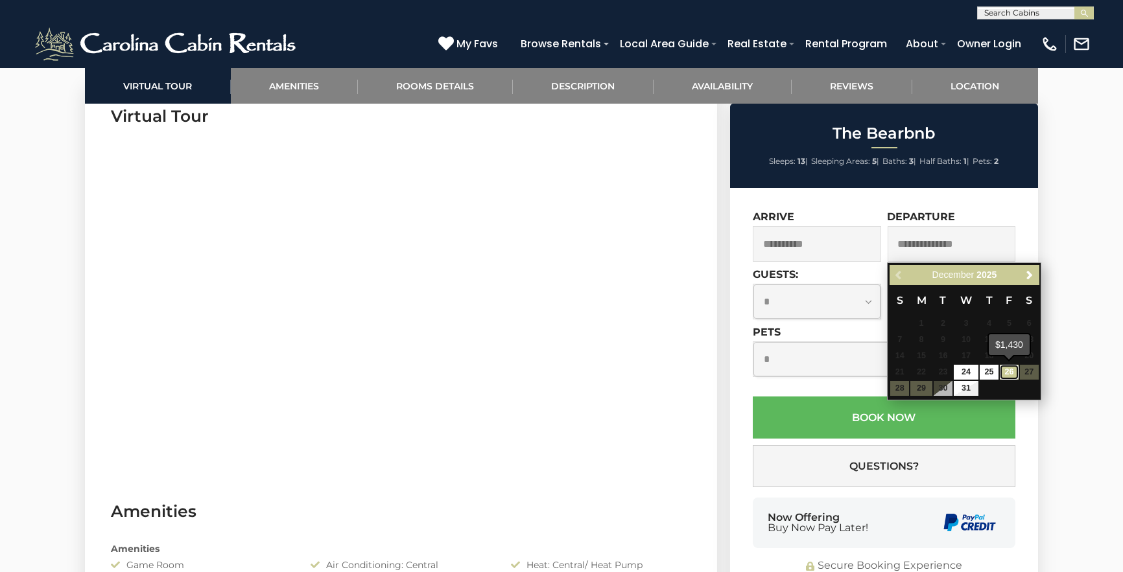
click at [1005, 369] on link "26" at bounding box center [1008, 372] width 19 height 15
type input "**********"
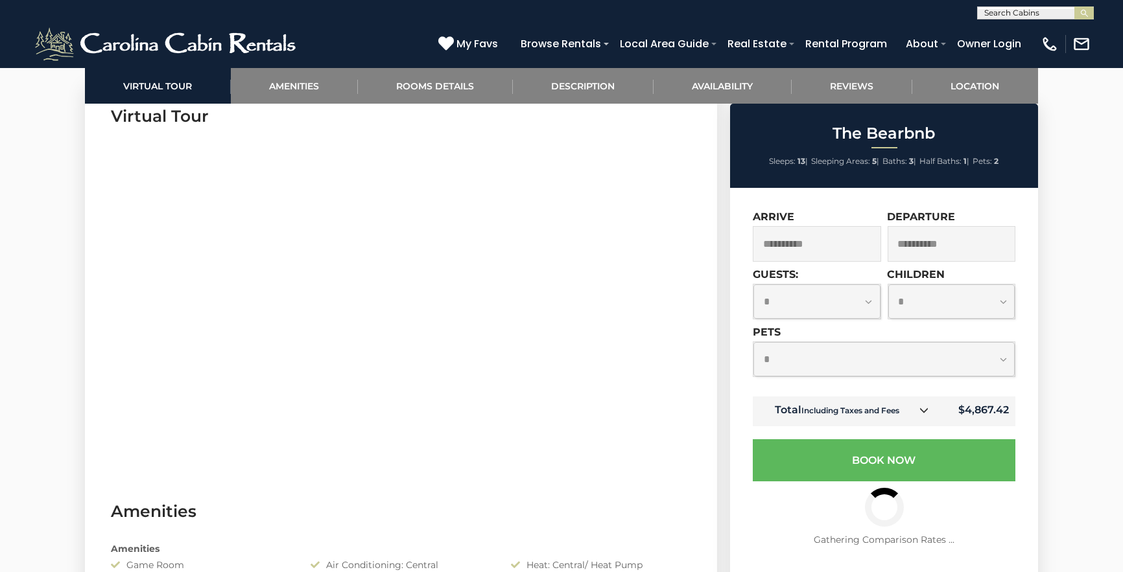
click at [848, 305] on select "**********" at bounding box center [816, 302] width 127 height 34
select select "*"
click at [753, 285] on select "**********" at bounding box center [816, 302] width 127 height 34
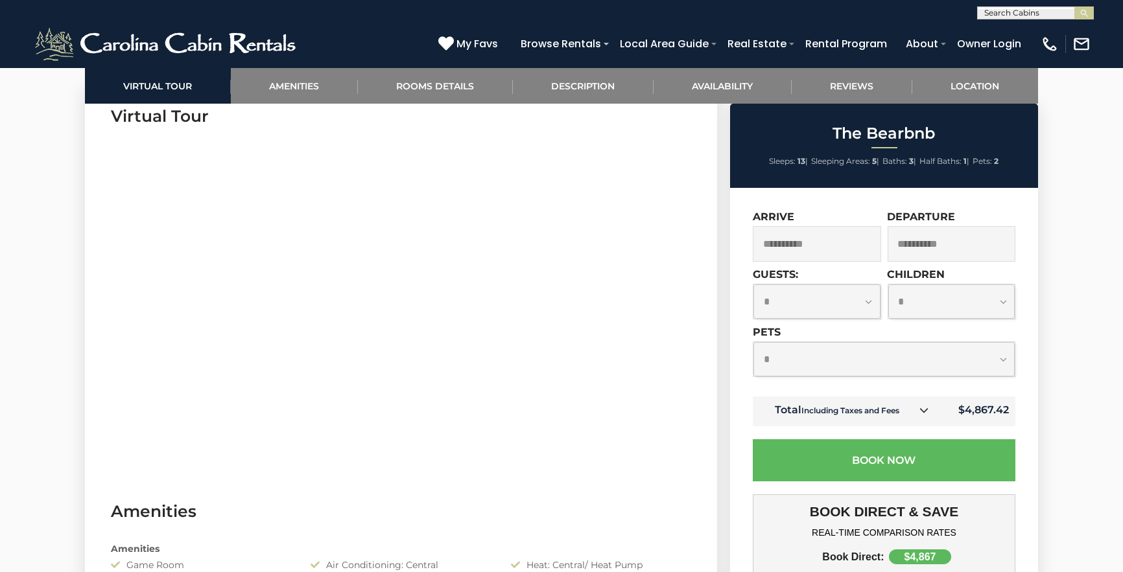
click at [940, 301] on select "**********" at bounding box center [951, 302] width 127 height 34
select select "*"
click at [888, 285] on select "**********" at bounding box center [951, 302] width 127 height 34
click at [993, 362] on select "**********" at bounding box center [883, 359] width 261 height 34
select select "*"
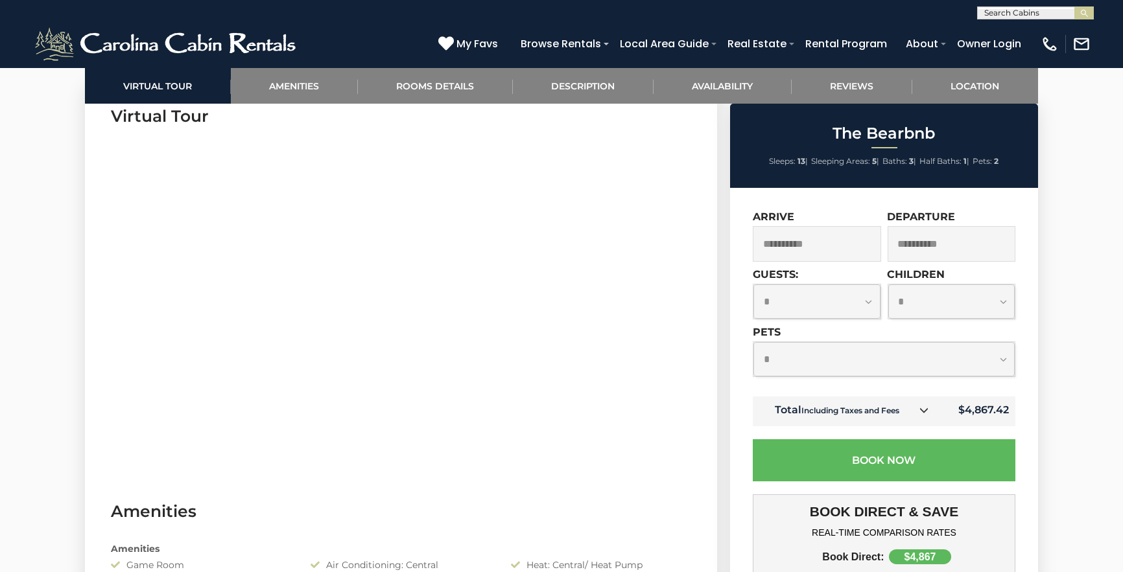
click at [753, 342] on select "**********" at bounding box center [883, 359] width 261 height 34
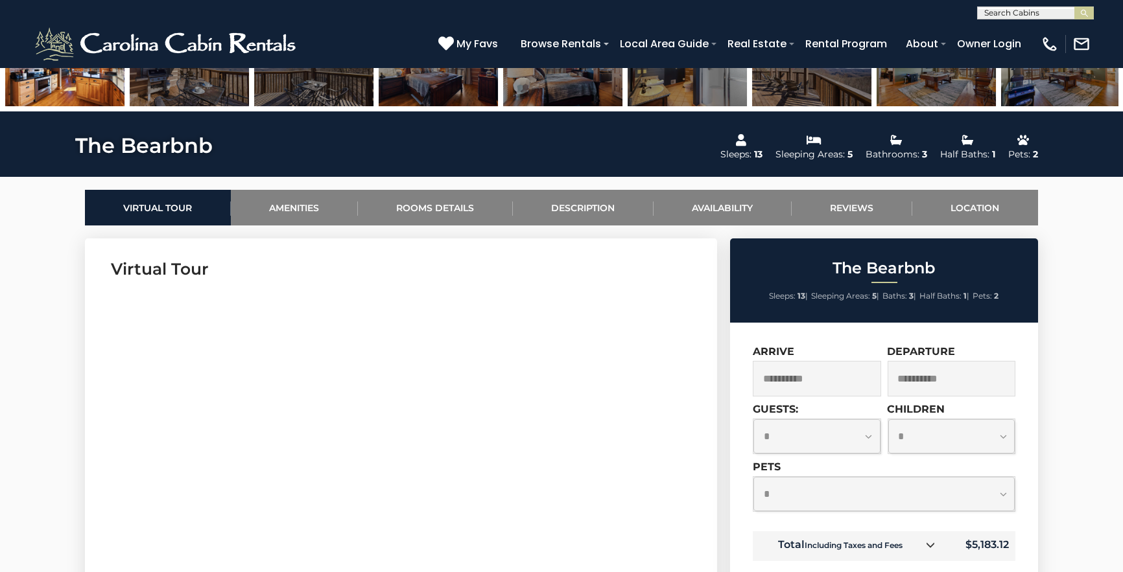
scroll to position [485, 0]
